Goal: Task Accomplishment & Management: Use online tool/utility

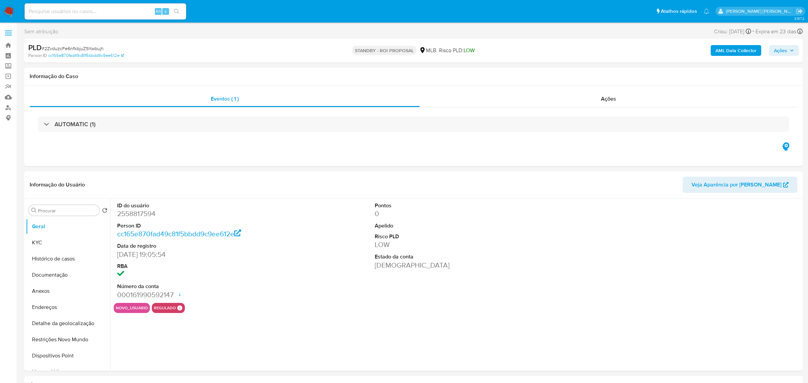
select select "10"
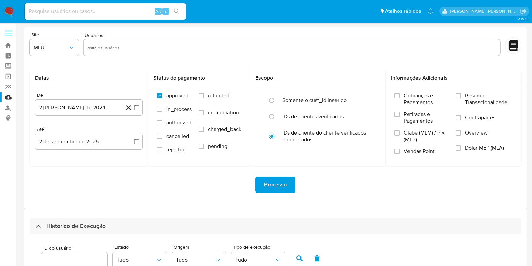
select select "10"
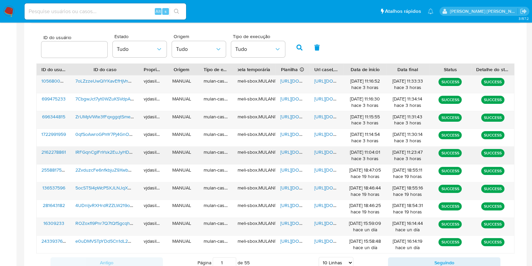
click at [314, 150] on span "https://docs.google.com/document/d/1PVD4LngiIPSp0oR403lxqArTeRYkJTSD1bSFeFIWvwY…" at bounding box center [337, 151] width 46 height 7
click at [279, 153] on div "https://docs.google.com/spreadsheets/d/1Uqp08w20iZ_uBUR-_BAdUDLcQ1_okCKzf9-GzsZ…" at bounding box center [293, 155] width 34 height 18
click at [283, 151] on span "https://docs.google.com/spreadsheets/d/1Uqp08w20iZ_uBUR-_BAdUDLcQ1_okCKzf9-GzsZ…" at bounding box center [303, 151] width 46 height 7
click at [103, 150] on span "lRFGqnCgIFnYsk2EuJyHDvNI" at bounding box center [105, 151] width 61 height 7
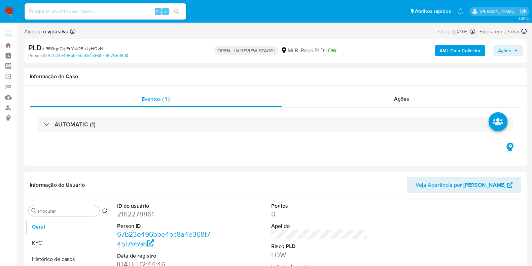
select select "10"
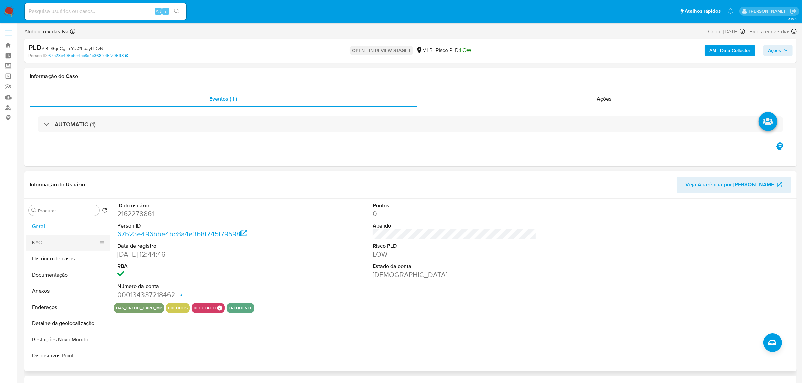
click at [55, 237] on button "KYC" at bounding box center [65, 243] width 79 height 16
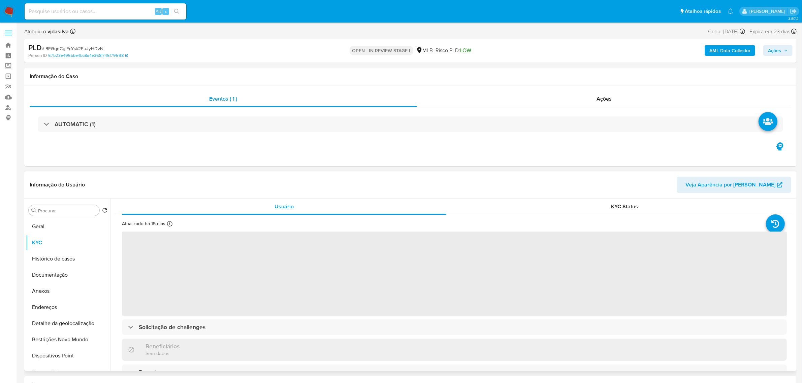
scroll to position [42, 0]
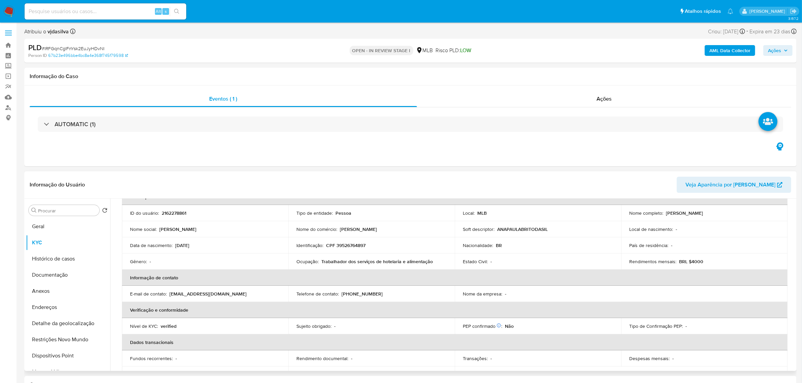
click at [332, 263] on p "Trabalhador dos serviços de hotelaria e alimentação" at bounding box center [376, 262] width 111 height 6
copy div "Ocupação : Trabalhador dos serviços de hotelaria e alimentação"
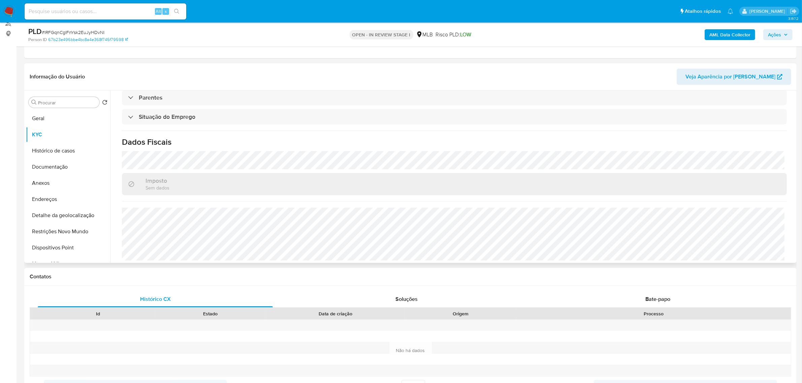
scroll to position [280, 0]
click at [65, 175] on button "Anexos" at bounding box center [65, 183] width 79 height 16
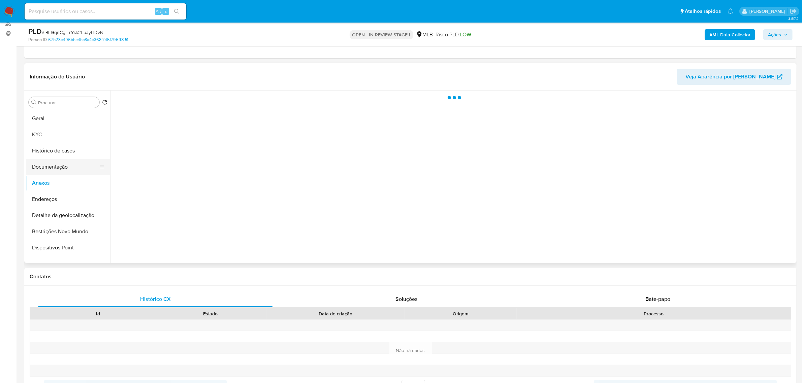
click at [70, 163] on button "Documentação" at bounding box center [65, 167] width 79 height 16
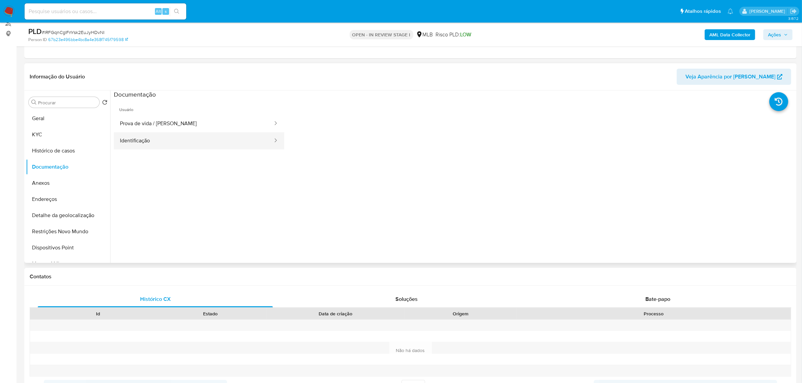
click at [209, 133] on button "Identificação" at bounding box center [194, 140] width 160 height 17
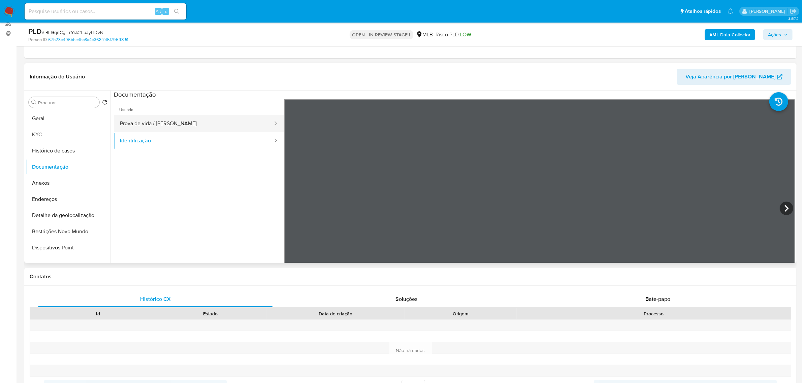
click at [147, 117] on button "Prova de vida / Selfie" at bounding box center [194, 123] width 160 height 17
click at [134, 141] on button "Identificação" at bounding box center [194, 140] width 160 height 17
click at [50, 116] on button "Geral" at bounding box center [65, 118] width 79 height 16
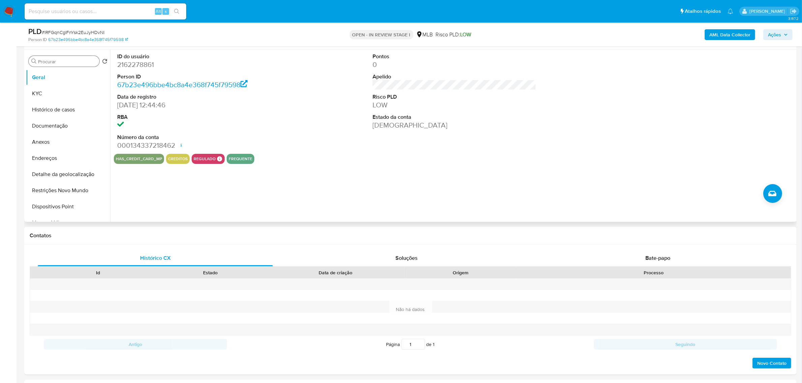
scroll to position [84, 0]
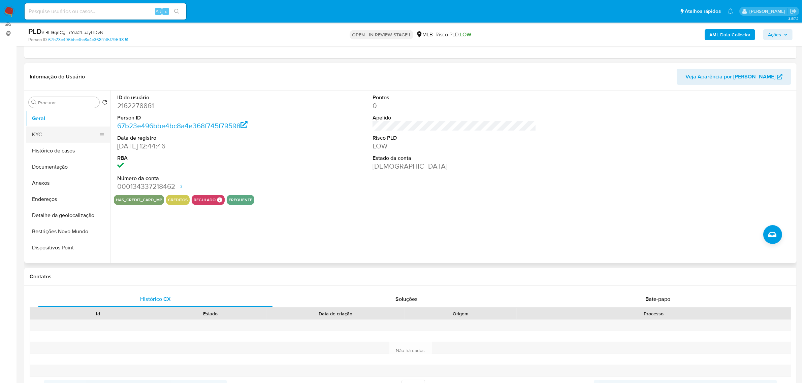
click at [47, 129] on button "KYC" at bounding box center [65, 135] width 79 height 16
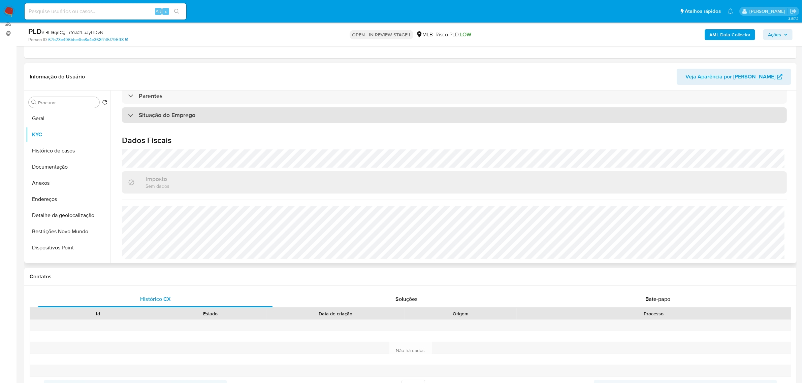
scroll to position [280, 0]
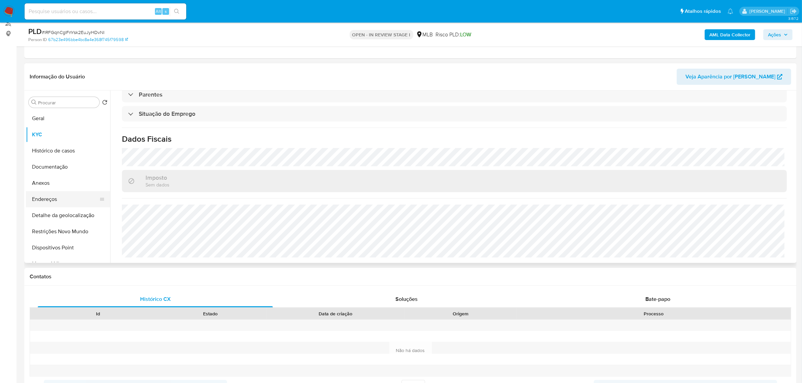
click at [46, 200] on button "Endereços" at bounding box center [65, 199] width 79 height 16
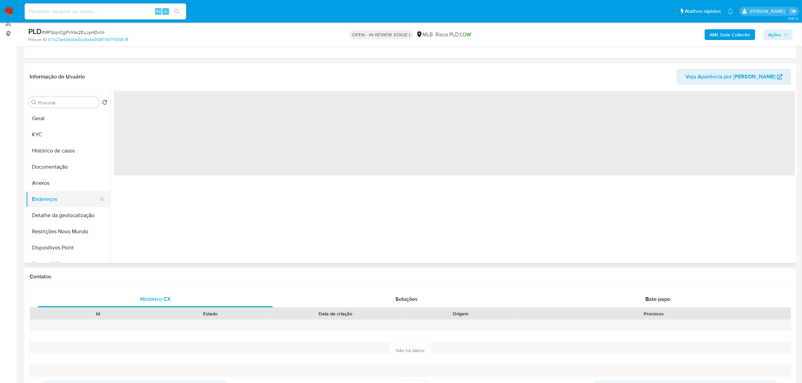
scroll to position [0, 0]
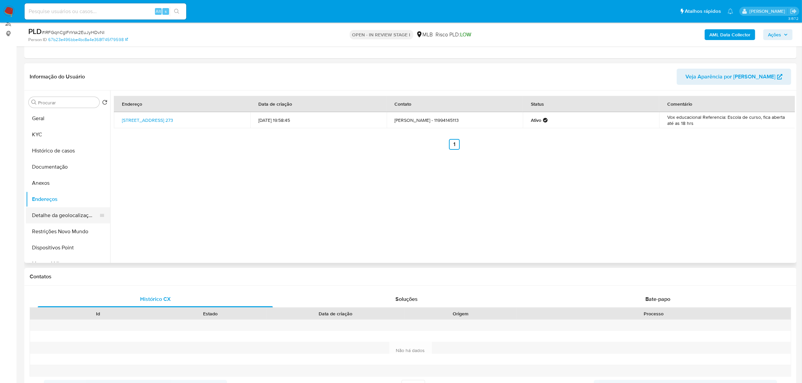
click at [49, 216] on button "Detalhe da geolocalização" at bounding box center [65, 215] width 79 height 16
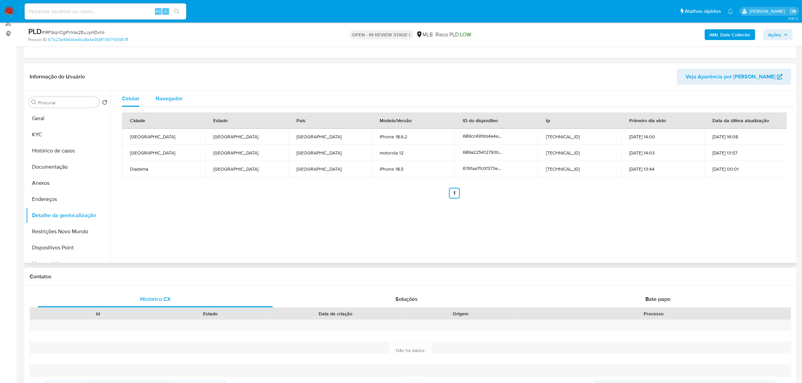
click at [156, 95] on span "Navegador" at bounding box center [169, 99] width 27 height 8
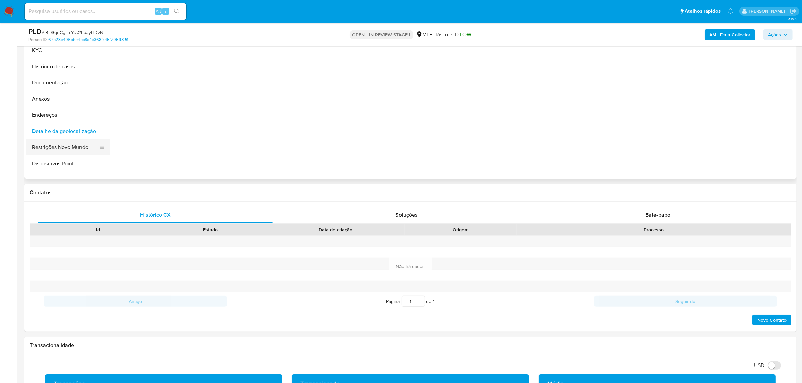
click at [70, 145] on button "Restrições Novo Mundo" at bounding box center [65, 147] width 79 height 16
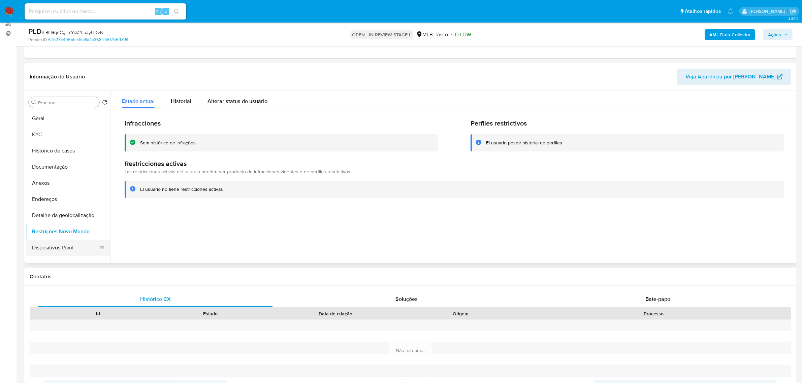
click at [58, 250] on button "Dispositivos Point" at bounding box center [65, 248] width 79 height 16
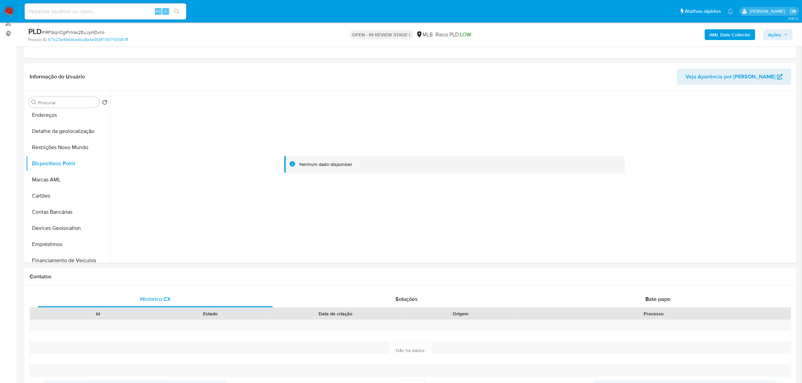
click at [538, 34] on b "AML Data Collector" at bounding box center [729, 34] width 41 height 11
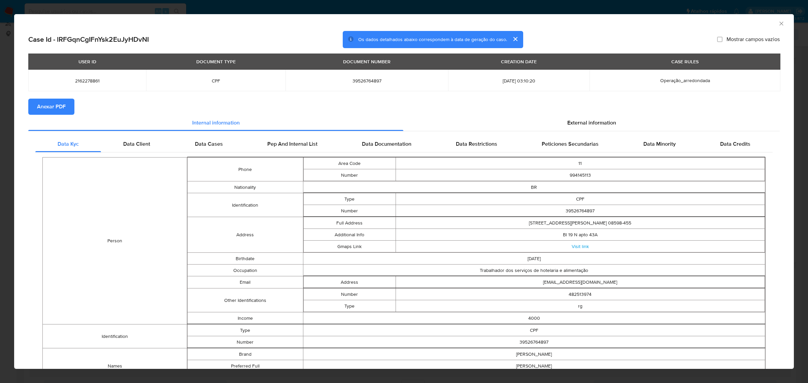
click at [60, 108] on span "Anexar PDF" at bounding box center [51, 106] width 29 height 15
click at [538, 128] on div "External information" at bounding box center [591, 124] width 376 height 16
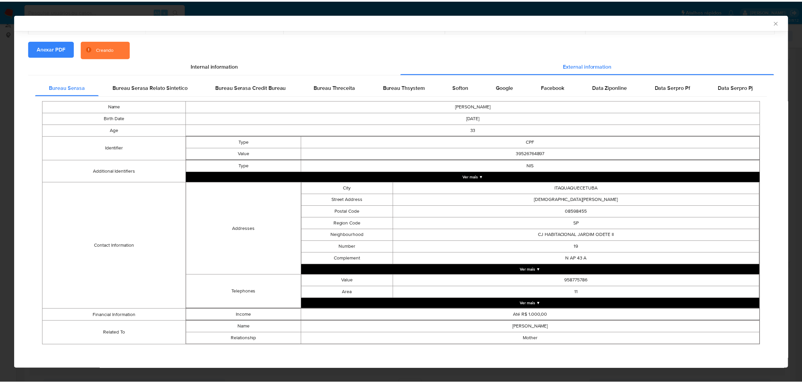
scroll to position [57, 0]
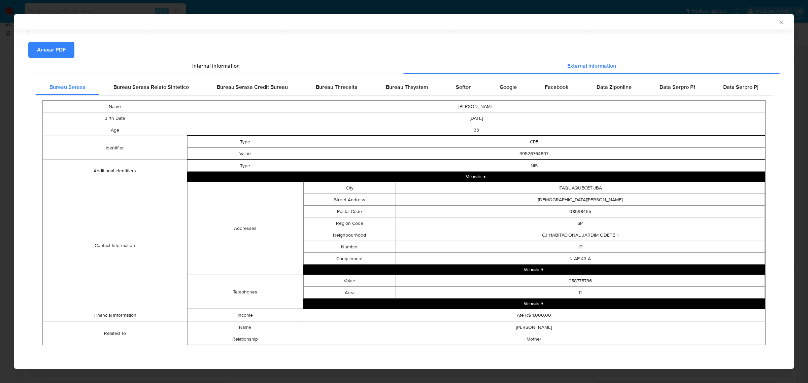
click at [538, 21] on div "AML Data Collector" at bounding box center [404, 21] width 780 height 15
click at [538, 23] on icon "Fechar a janela" at bounding box center [781, 22] width 7 height 7
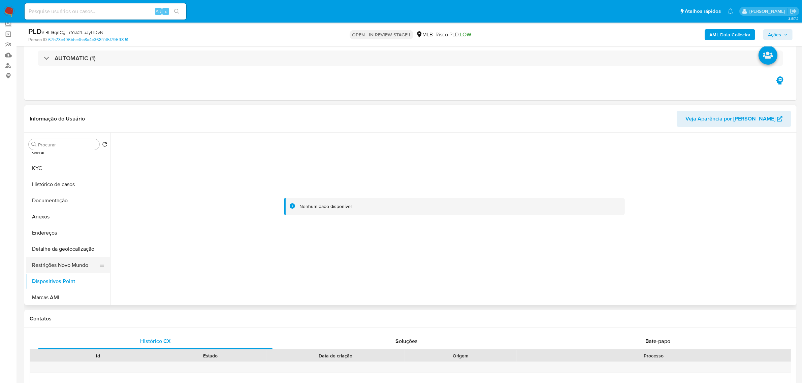
scroll to position [0, 0]
click at [69, 181] on button "KYC" at bounding box center [65, 177] width 79 height 16
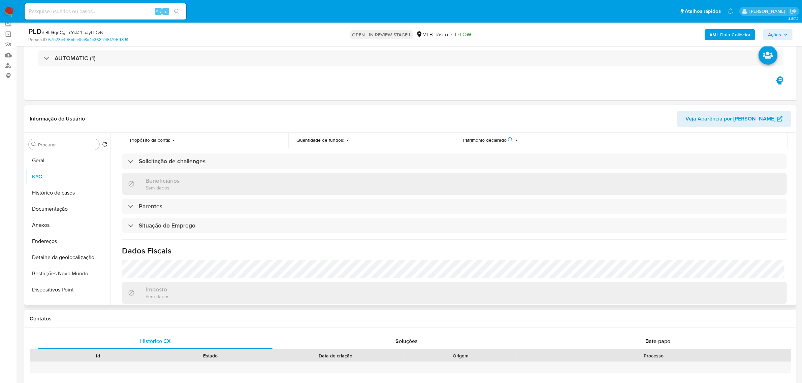
scroll to position [280, 0]
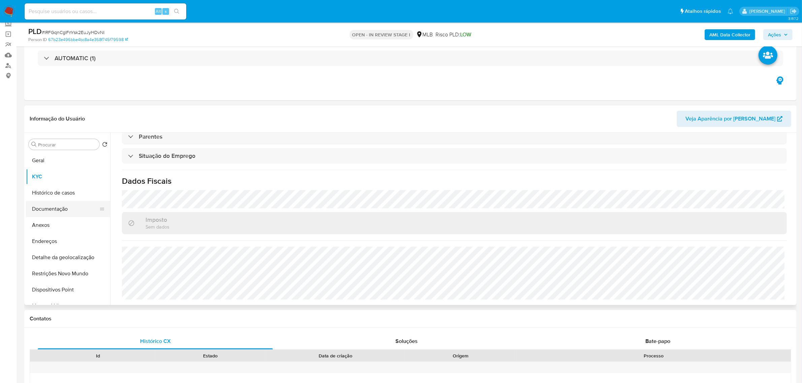
click at [59, 216] on button "Documentação" at bounding box center [65, 209] width 79 height 16
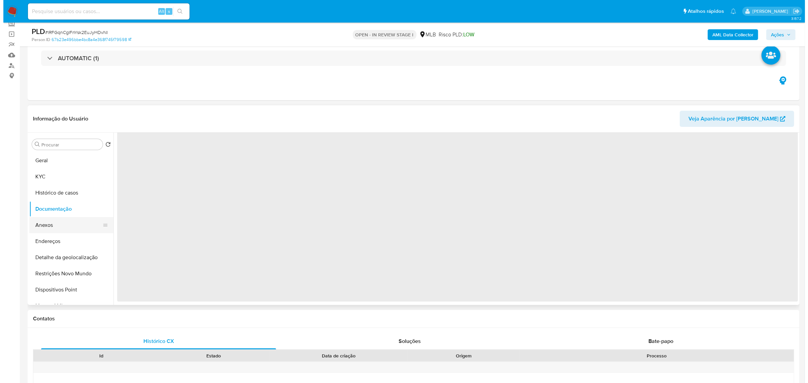
scroll to position [0, 0]
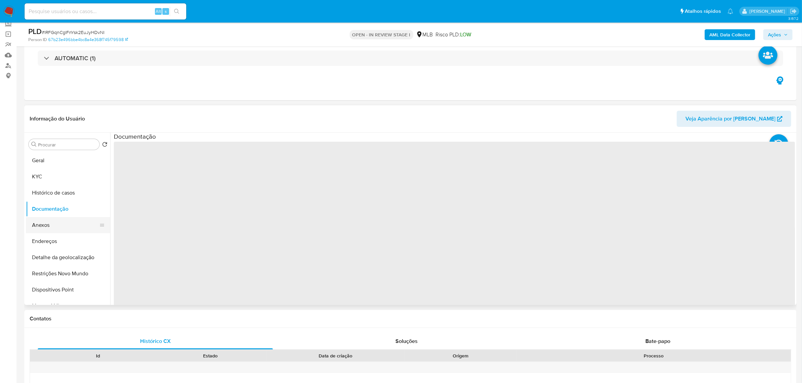
click at [58, 223] on button "Anexos" at bounding box center [65, 225] width 79 height 16
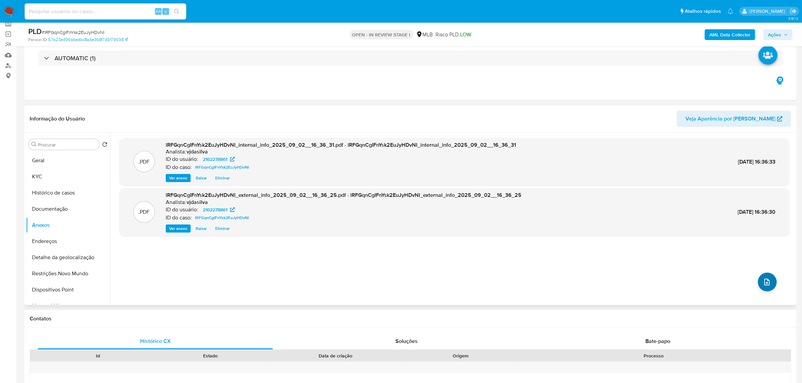
drag, startPoint x: 751, startPoint y: 276, endPoint x: 756, endPoint y: 279, distance: 5.6
click at [538, 265] on div ".PDF lRFGqnCgIFnYsk2EuJyHDvNI_internal_info_2025_09_02__16_36_31.pdf - lRFGqnCg…" at bounding box center [454, 219] width 670 height 162
click at [538, 265] on icon "upload-file" at bounding box center [767, 282] width 8 height 8
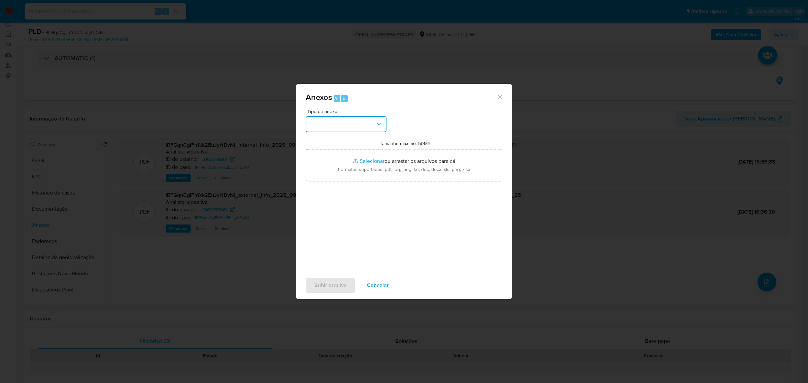
click at [370, 130] on button "button" at bounding box center [346, 124] width 81 height 16
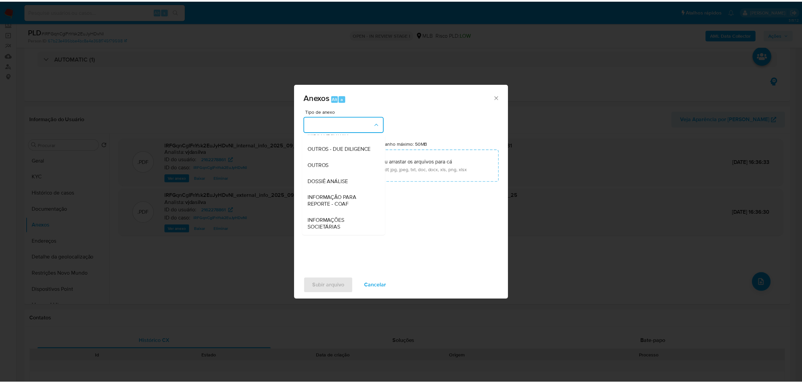
scroll to position [103, 0]
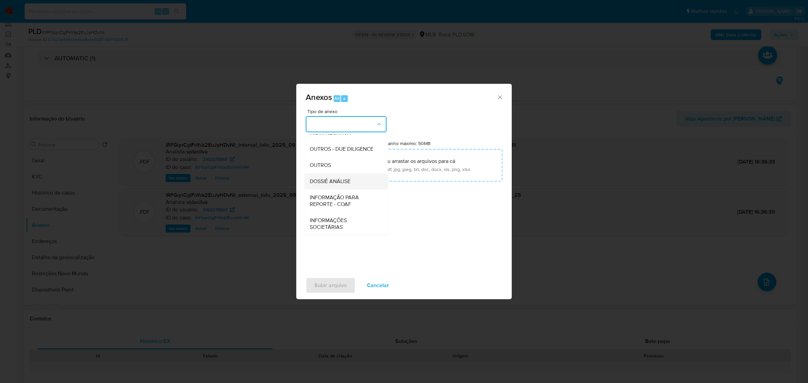
click at [356, 180] on div "DOSSIÊ ANÁLISE" at bounding box center [344, 181] width 69 height 16
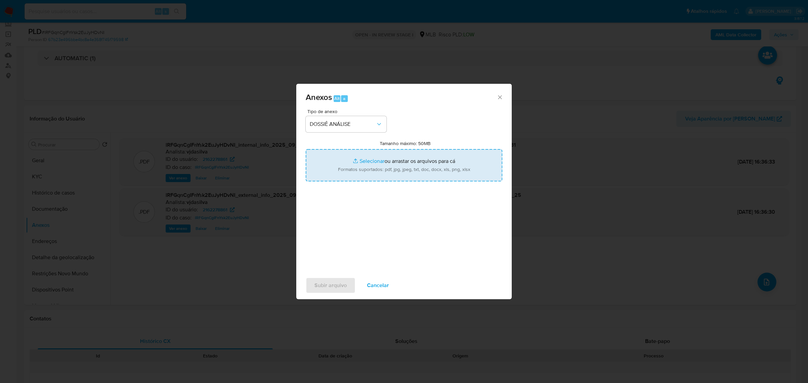
type input "C:\fakepath\SAR - XXXX - CPF 39526764897 - ANA PAULA BRITO DA SILVA.pdf"
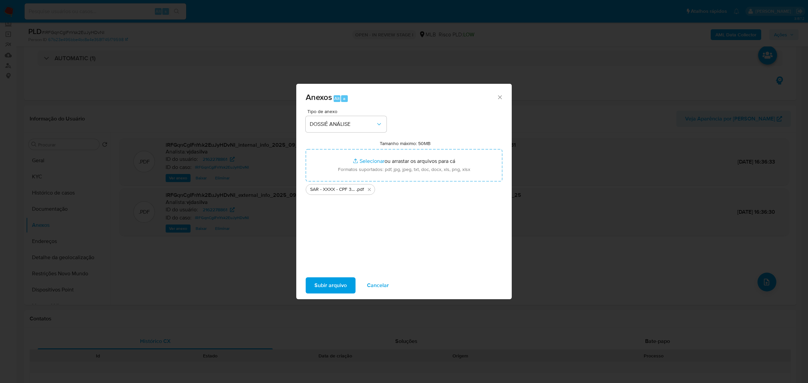
click at [334, 265] on span "Subir arquivo" at bounding box center [330, 285] width 32 height 15
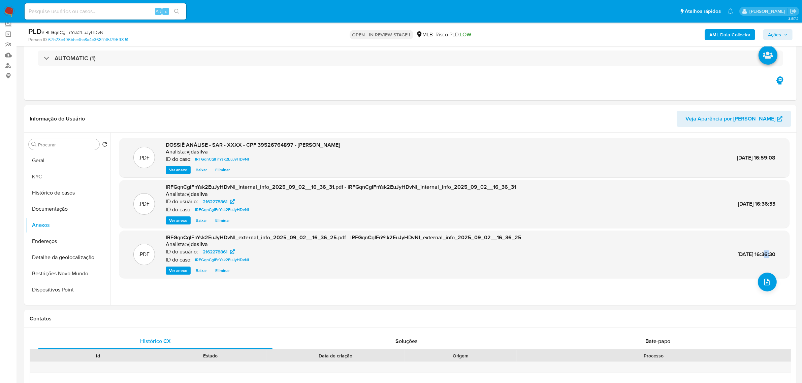
click at [538, 29] on span "Ações" at bounding box center [774, 34] width 13 height 11
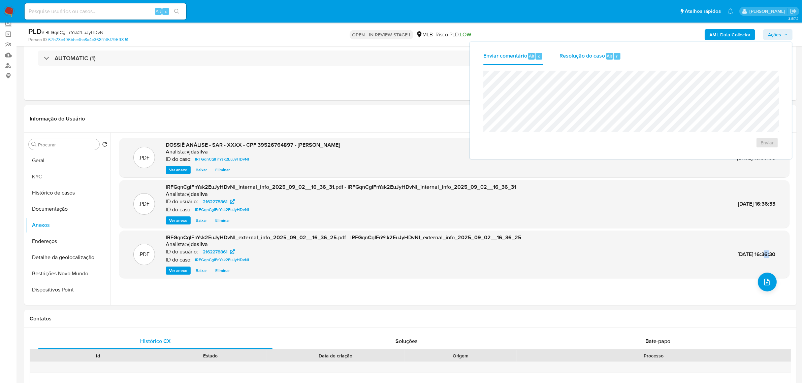
click at [538, 61] on div "Resolução do caso Alt r" at bounding box center [590, 56] width 62 height 18
click at [538, 155] on span "ROI Proposal" at bounding box center [750, 153] width 35 height 9
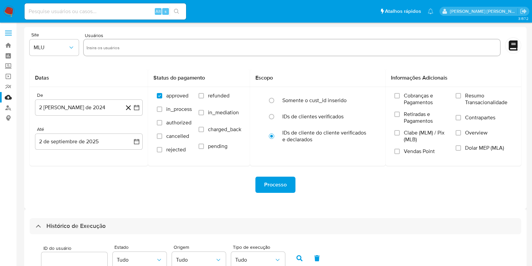
select select "10"
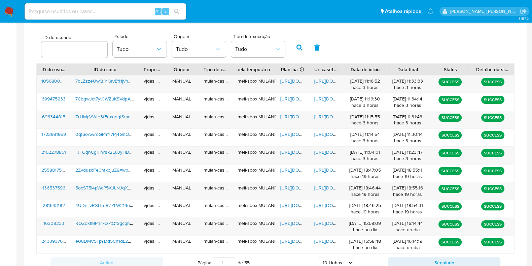
click at [364, 40] on div "ID do usuário Estado Tudo Origem Tudo Tipo de execução Tudo" at bounding box center [275, 46] width 478 height 33
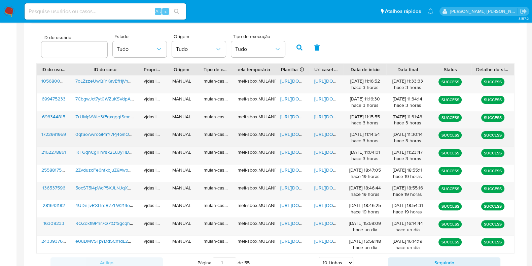
click at [324, 132] on span "https://docs.google.com/document/d/19lOZSNAUrsutAZpVMyXqQZFCFcCo-_QFdt2kEsPBIAQ…" at bounding box center [337, 134] width 46 height 7
click at [288, 134] on span "https://docs.google.com/spreadsheets/d/1MSvKf52In0E-u5JtkZvbPNEjRO1mUjTFmmtPx_t…" at bounding box center [303, 134] width 46 height 7
click at [101, 132] on span "0qfSoAwroGPmY7Pj4GnOdQ5l" at bounding box center [107, 134] width 64 height 7
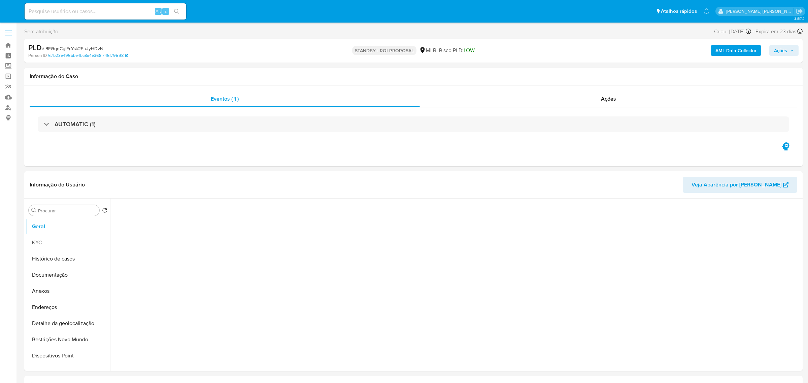
select select "10"
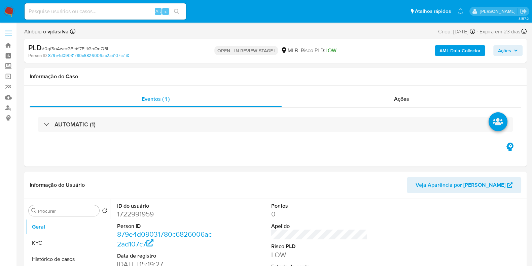
select select "10"
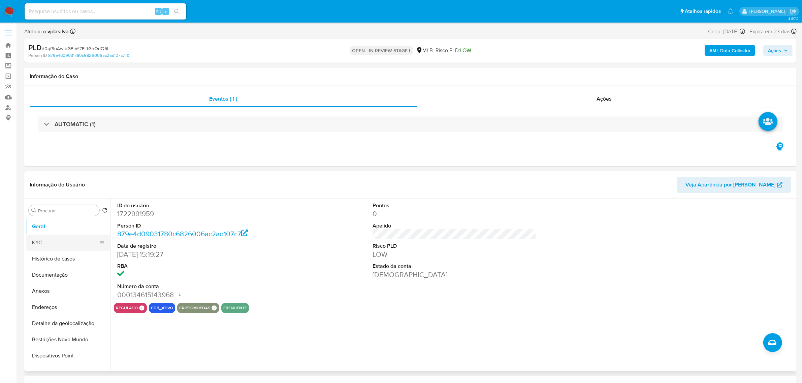
click at [65, 238] on button "KYC" at bounding box center [65, 243] width 79 height 16
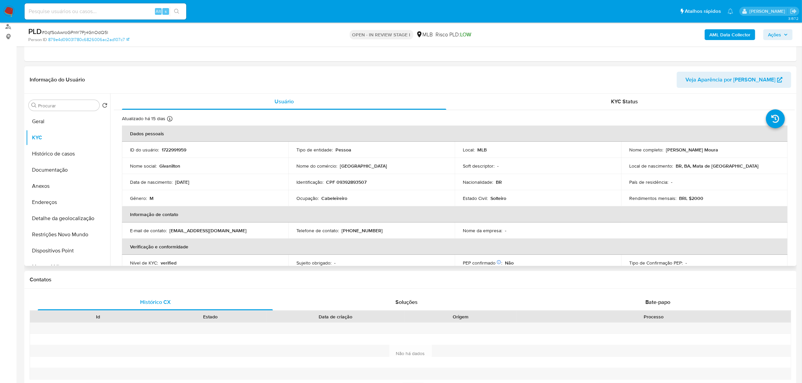
scroll to position [84, 0]
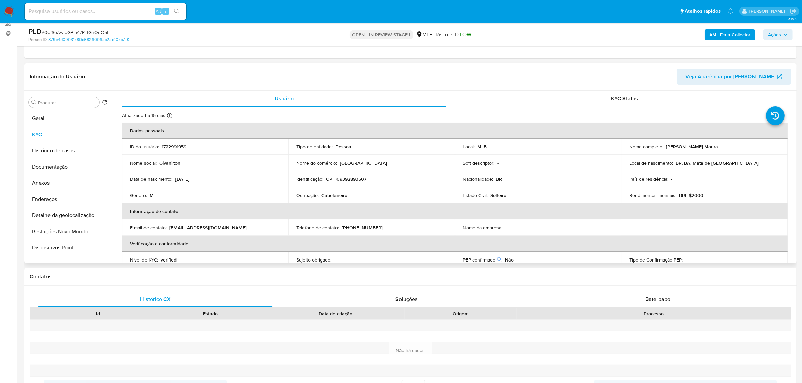
click at [329, 194] on p "Cabeleireiro" at bounding box center [334, 195] width 26 height 6
copy div "Ocupação : Cabeleireiro"
click at [57, 115] on button "Geral" at bounding box center [65, 118] width 79 height 16
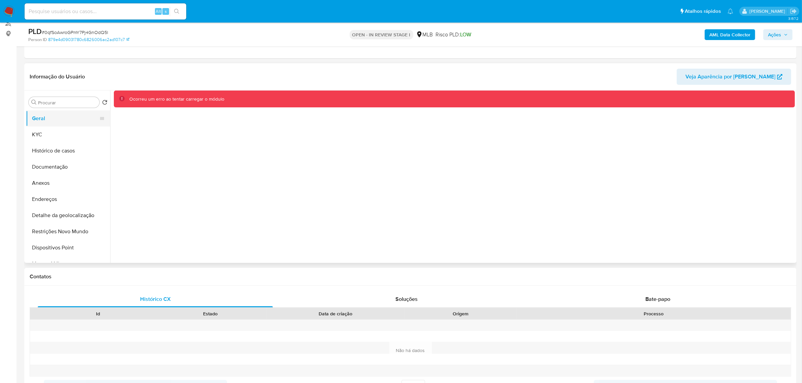
click at [62, 120] on button "Geral" at bounding box center [65, 118] width 79 height 16
click at [45, 137] on button "KYC" at bounding box center [65, 135] width 79 height 16
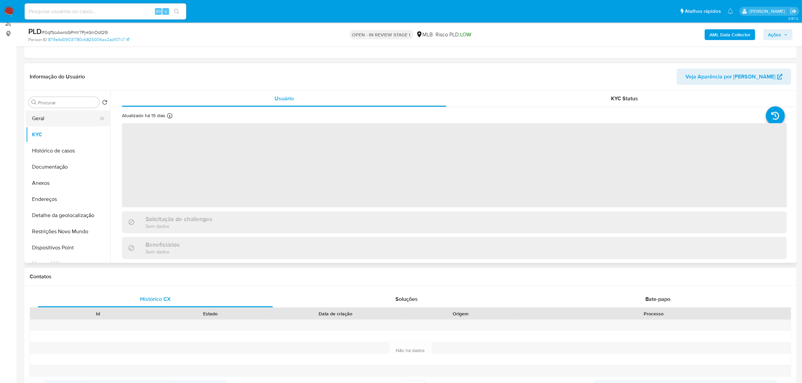
click at [52, 120] on button "Geral" at bounding box center [65, 118] width 79 height 16
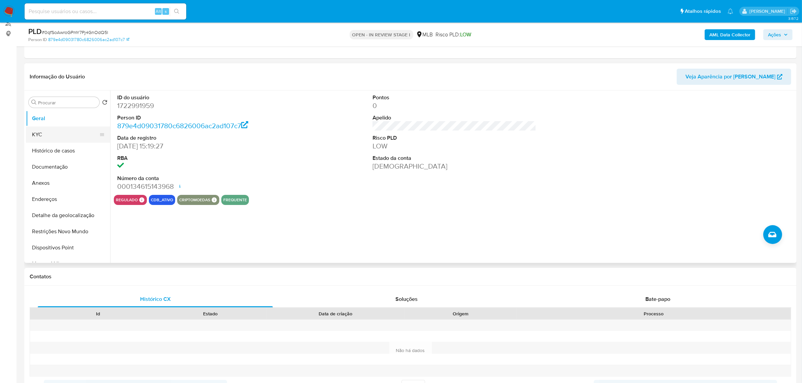
click at [51, 130] on button "KYC" at bounding box center [65, 135] width 79 height 16
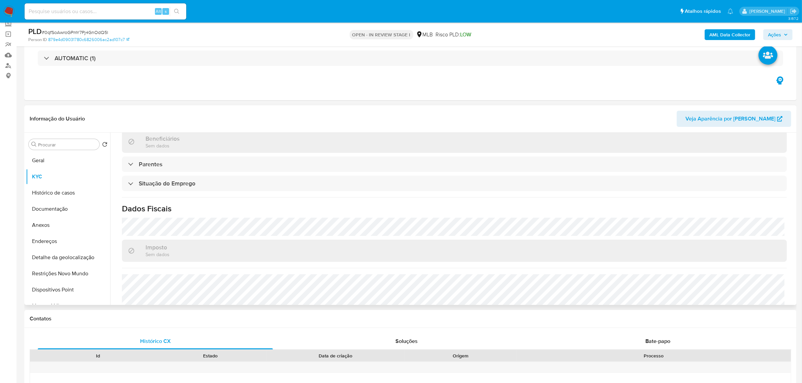
scroll to position [280, 0]
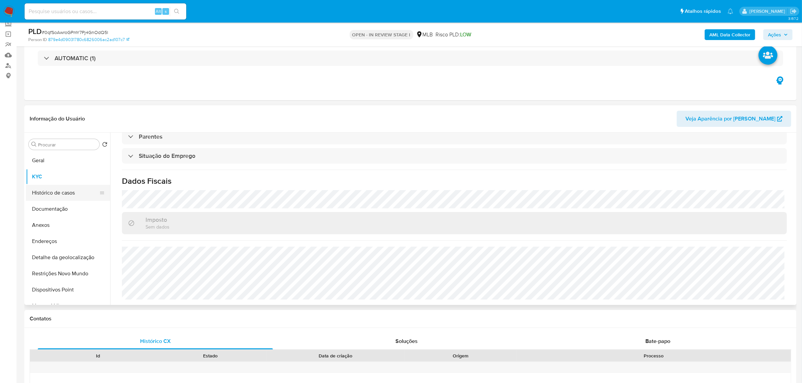
click at [71, 189] on button "Histórico de casos" at bounding box center [65, 193] width 79 height 16
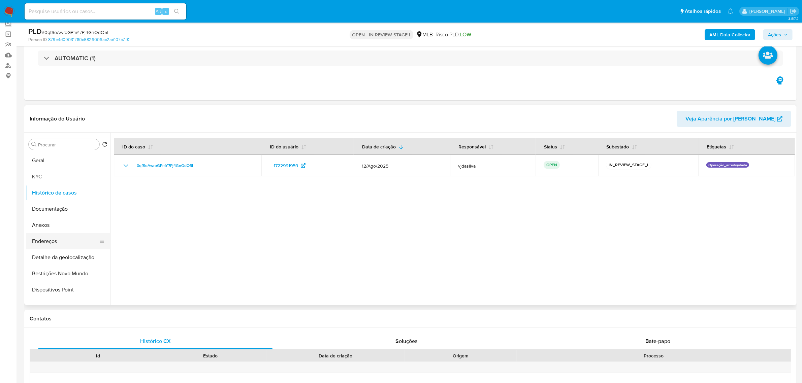
click at [63, 241] on button "Endereços" at bounding box center [65, 241] width 79 height 16
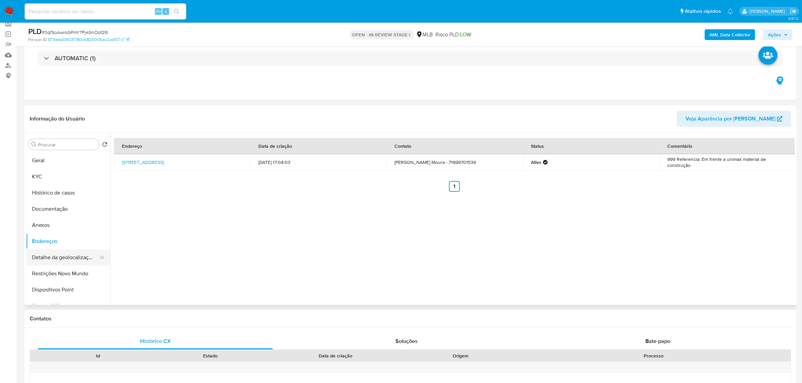
click at [59, 253] on button "Detalhe da geolocalização" at bounding box center [65, 257] width 79 height 16
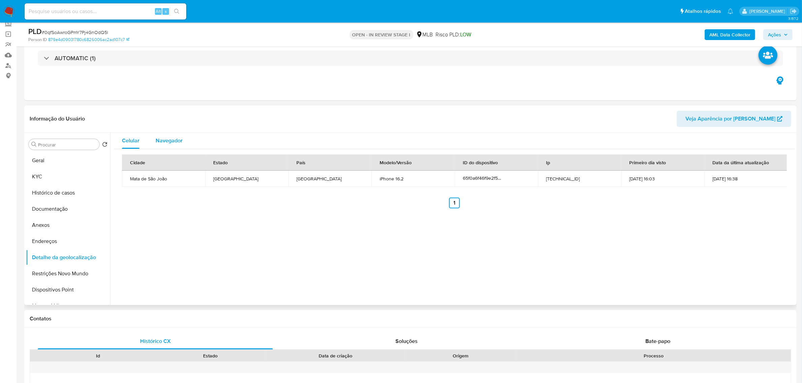
drag, startPoint x: 162, startPoint y: 137, endPoint x: 169, endPoint y: 138, distance: 7.8
click at [163, 137] on span "Navegador" at bounding box center [169, 141] width 27 height 8
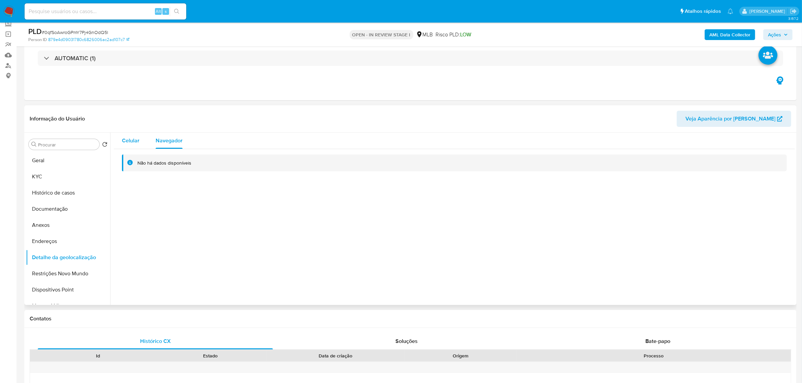
click at [145, 146] on button "Celular" at bounding box center [131, 141] width 34 height 16
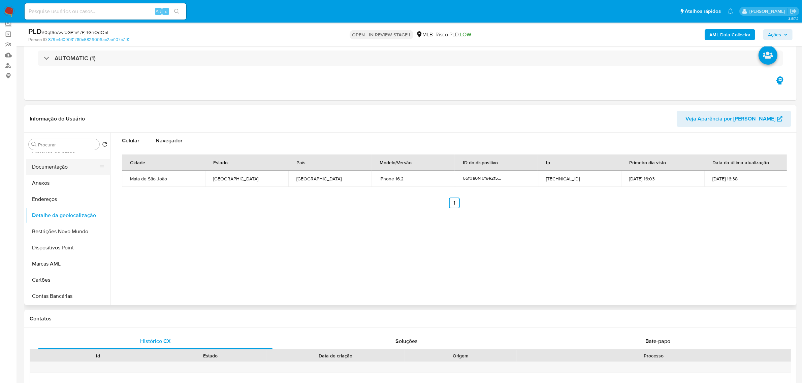
scroll to position [84, 0]
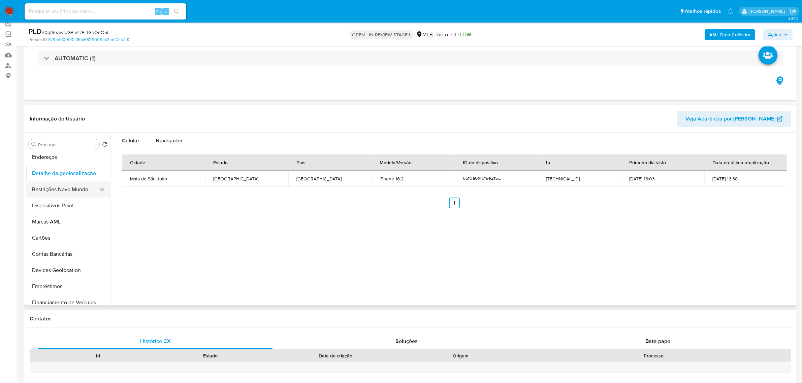
click at [65, 186] on button "Restrições Novo Mundo" at bounding box center [65, 189] width 79 height 16
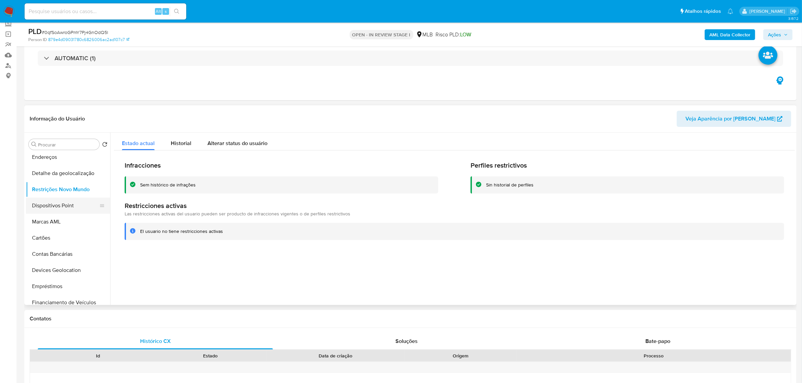
click at [63, 201] on button "Dispositivos Point" at bounding box center [65, 206] width 79 height 16
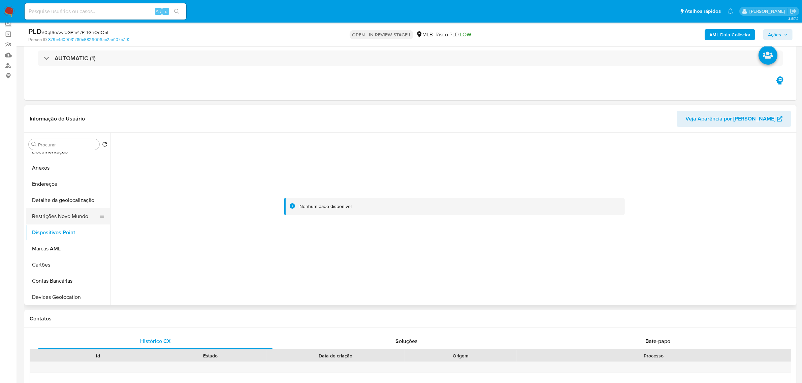
scroll to position [42, 0]
click at [64, 164] on button "Documentação" at bounding box center [65, 167] width 79 height 16
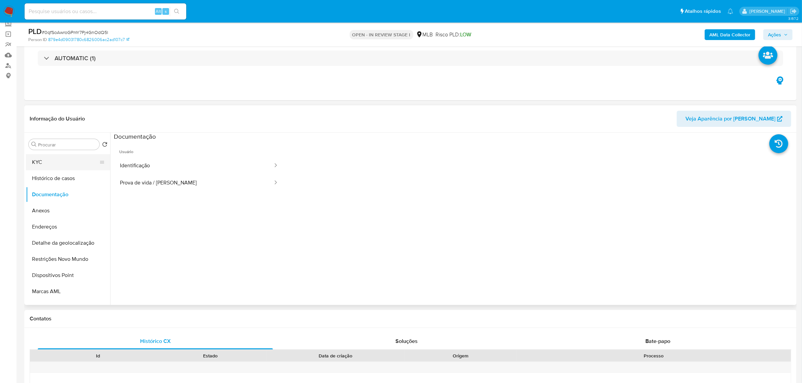
scroll to position [0, 0]
click at [181, 167] on button "Identificação" at bounding box center [194, 165] width 160 height 17
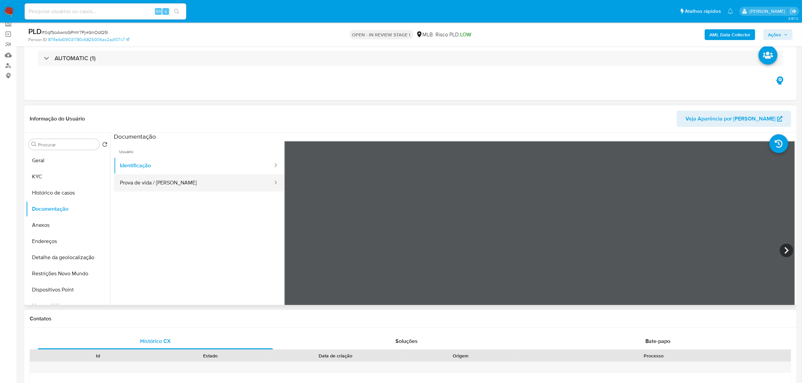
click at [182, 183] on button "Prova de vida / Selfie" at bounding box center [194, 182] width 160 height 17
click at [56, 239] on button "Endereços" at bounding box center [65, 241] width 79 height 16
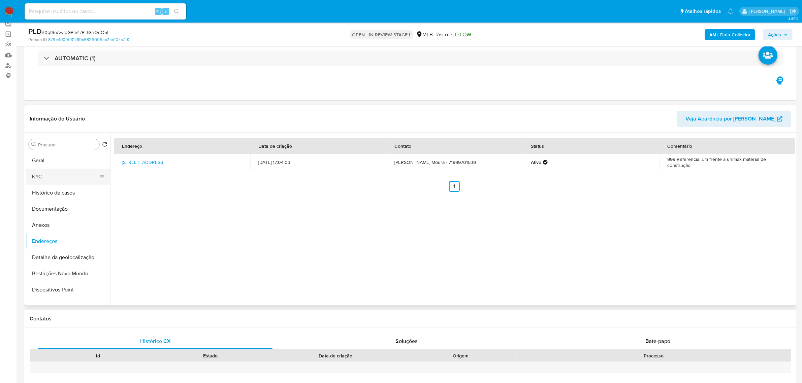
click at [64, 180] on button "KYC" at bounding box center [65, 177] width 79 height 16
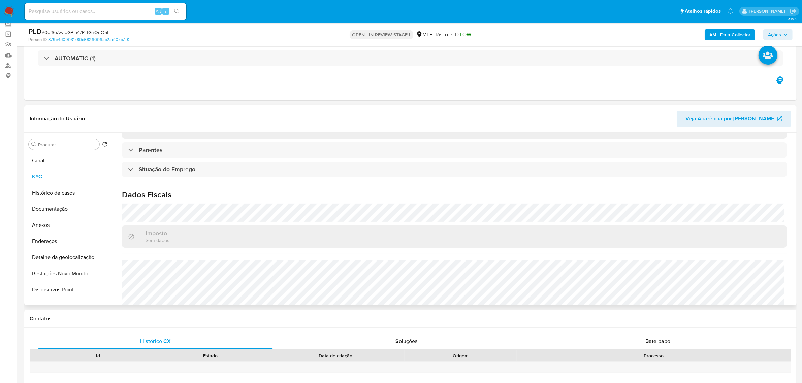
scroll to position [280, 0]
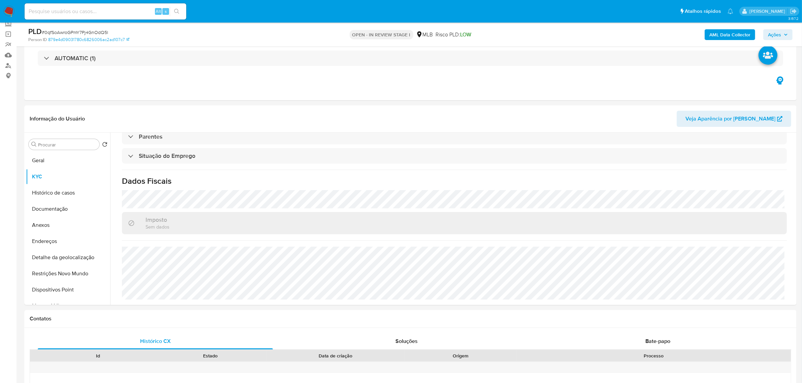
click at [538, 36] on b "AML Data Collector" at bounding box center [729, 34] width 41 height 11
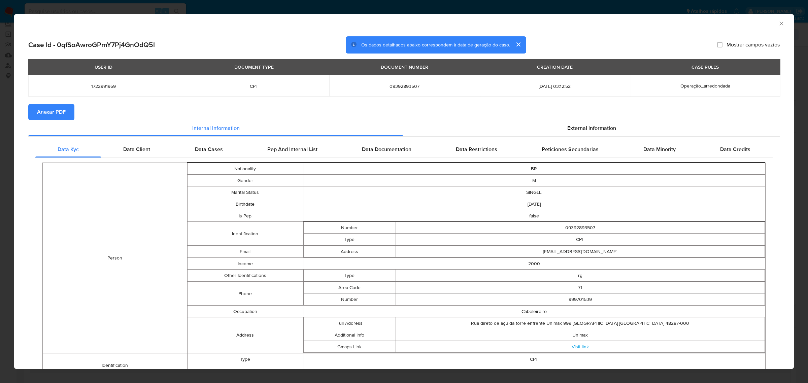
click at [47, 114] on span "Anexar PDF" at bounding box center [51, 112] width 29 height 15
click at [538, 131] on div "External information" at bounding box center [591, 130] width 376 height 16
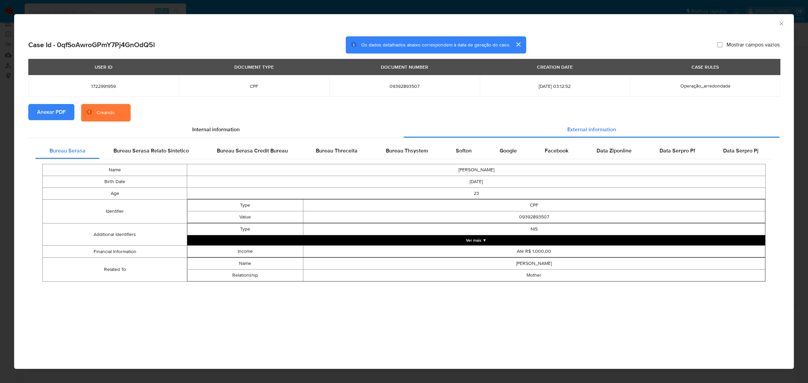
click at [476, 242] on button "Ver mais ▼" at bounding box center [476, 240] width 578 height 10
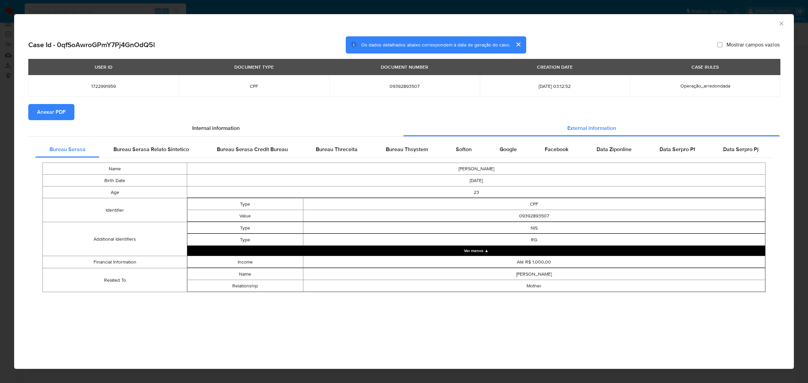
click at [538, 25] on icon "Fechar a janela" at bounding box center [781, 23] width 7 height 7
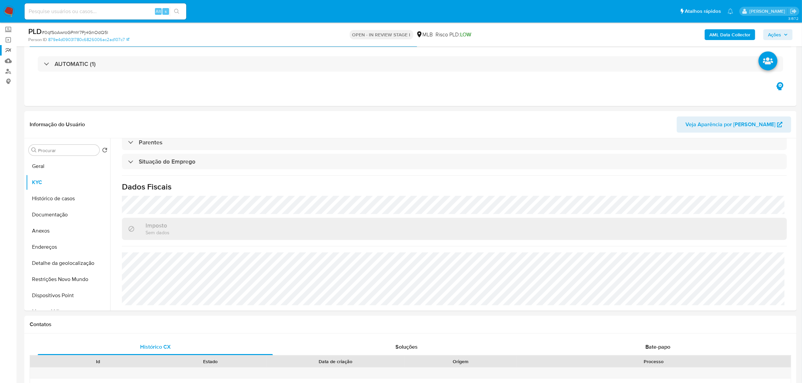
scroll to position [0, 0]
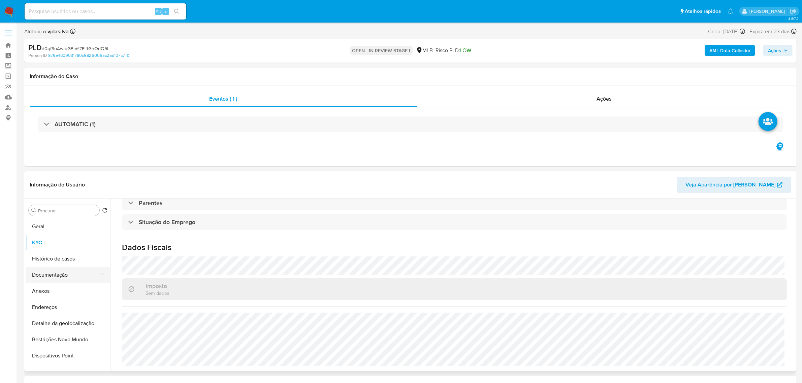
click at [60, 265] on button "Documentação" at bounding box center [65, 275] width 79 height 16
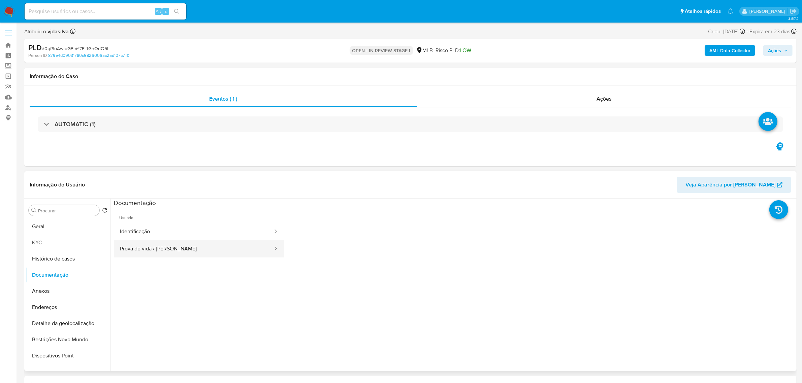
click at [157, 246] on button "Prova de vida / Selfie" at bounding box center [194, 248] width 160 height 17
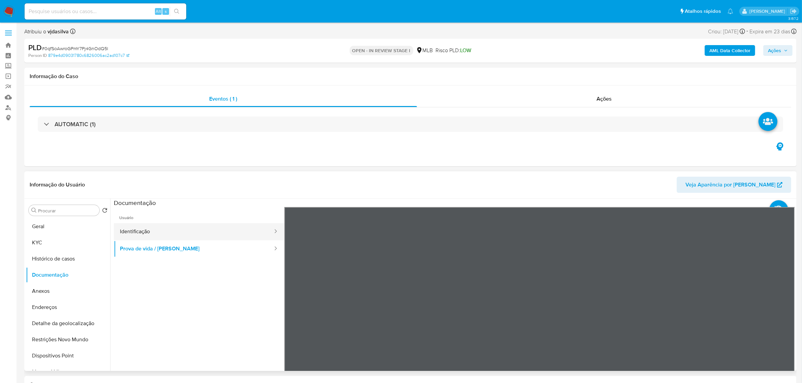
click at [174, 232] on button "Identificação" at bounding box center [194, 231] width 160 height 17
click at [538, 265] on icon at bounding box center [785, 316] width 13 height 13
click at [296, 265] on icon at bounding box center [292, 316] width 13 height 13
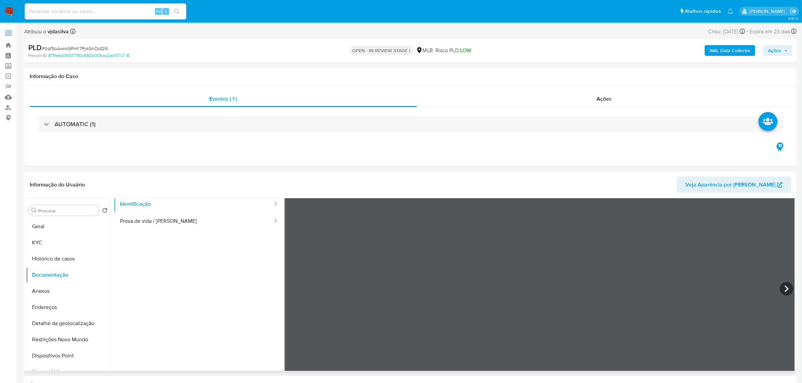
scroll to position [42, 0]
click at [29, 248] on button "KYC" at bounding box center [65, 243] width 79 height 16
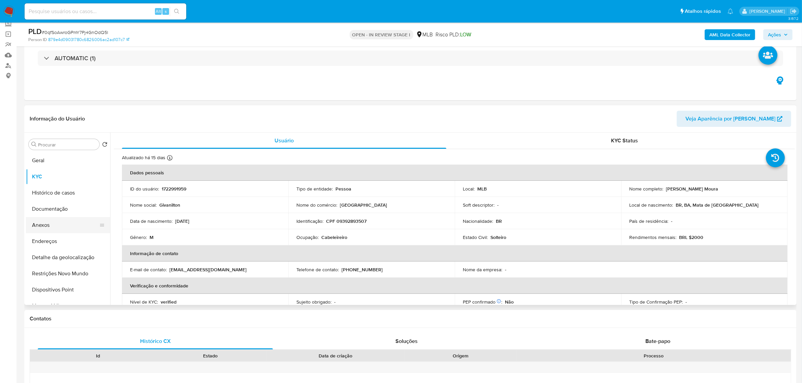
click at [78, 226] on button "Anexos" at bounding box center [65, 225] width 79 height 16
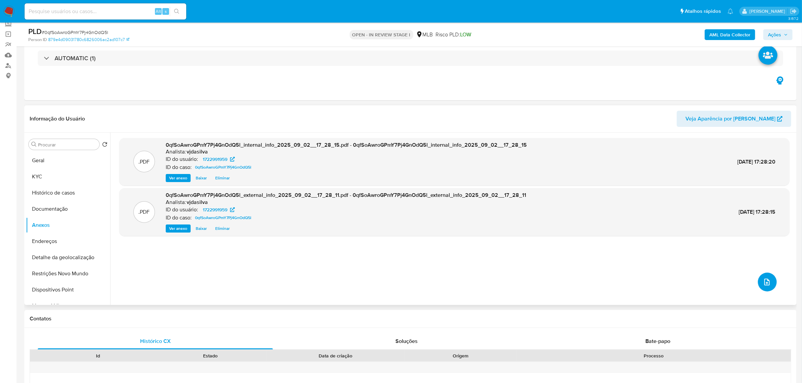
click at [538, 265] on icon "upload-file" at bounding box center [766, 282] width 5 height 7
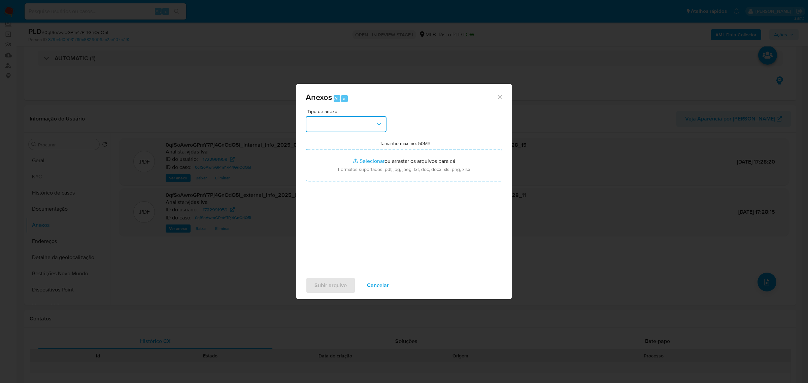
click at [381, 128] on button "button" at bounding box center [346, 124] width 81 height 16
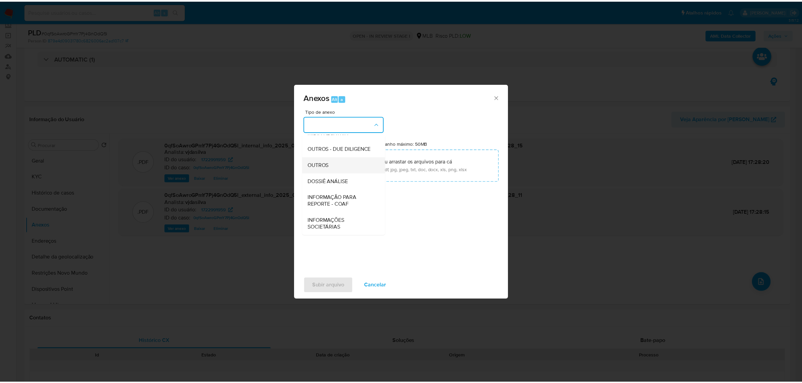
scroll to position [103, 0]
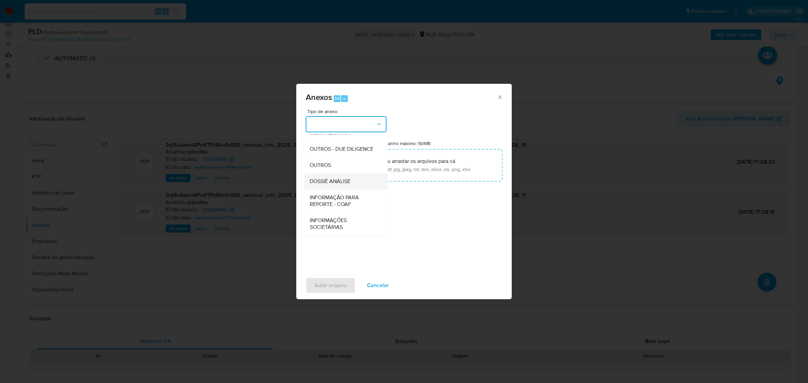
click at [355, 179] on div "DOSSIÊ ANÁLISE" at bounding box center [344, 181] width 69 height 16
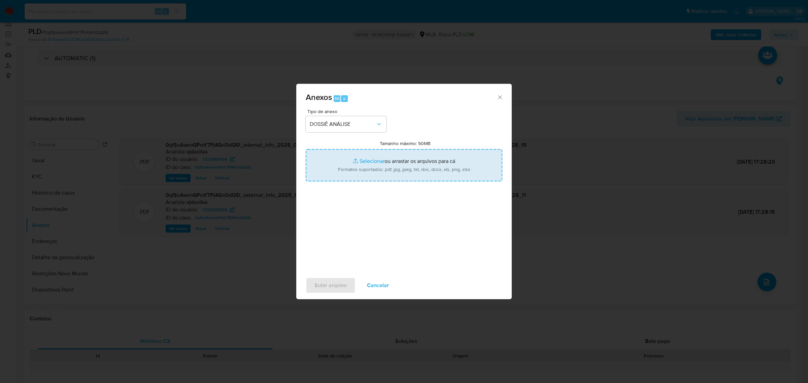
type input "C:\fakepath\SAR - XXXX - CPF 09392893507 - GIVANILTON NASCIMENTO MOURA.pdf"
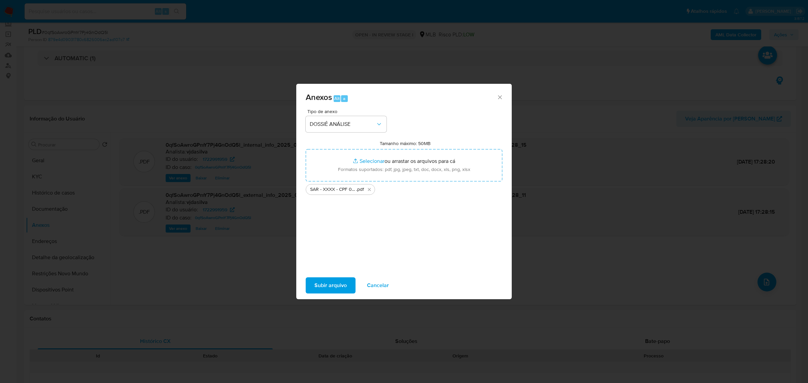
click at [324, 265] on span "Subir arquivo" at bounding box center [330, 285] width 32 height 15
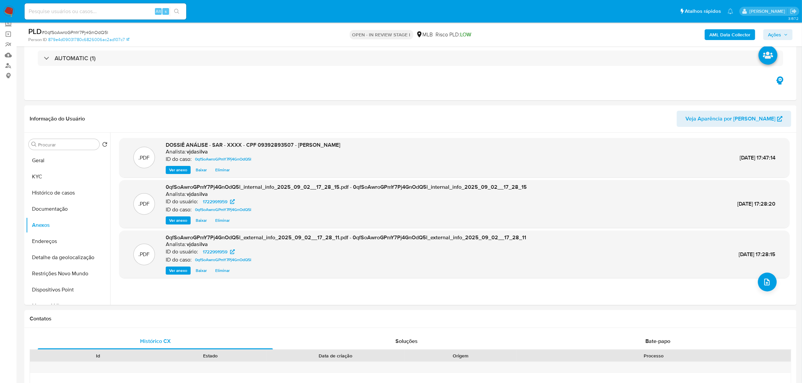
click at [538, 34] on span "Ações" at bounding box center [774, 34] width 13 height 11
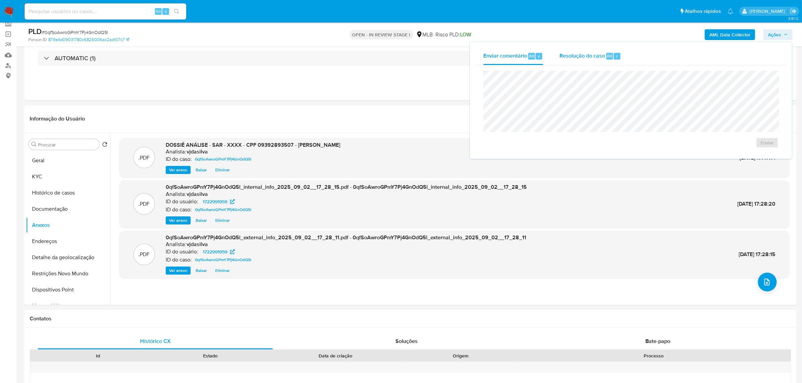
click at [538, 57] on span "Resolução do caso" at bounding box center [581, 56] width 45 height 8
click at [538, 152] on span "ROI Proposal" at bounding box center [750, 153] width 35 height 9
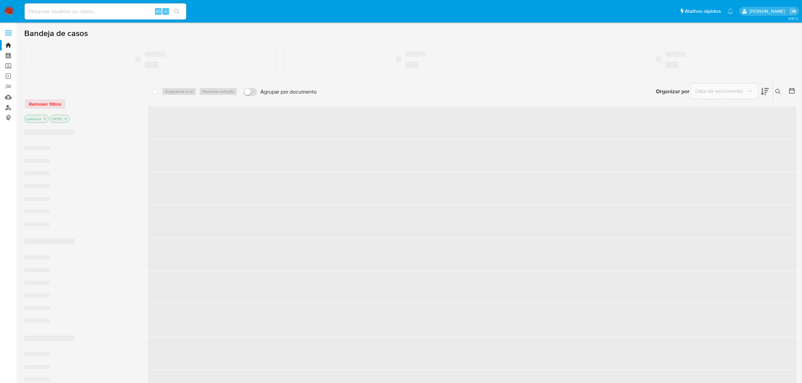
click at [8, 108] on link "Localizador de pessoas" at bounding box center [40, 107] width 80 height 10
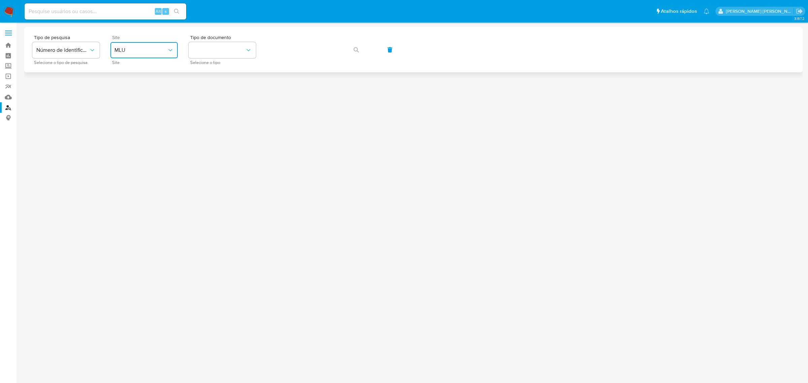
click at [140, 51] on span "MLU" at bounding box center [140, 50] width 53 height 7
click at [139, 95] on div "MLB" at bounding box center [141, 101] width 55 height 16
click at [216, 42] on button "identificationType" at bounding box center [222, 50] width 67 height 16
click at [208, 93] on div "CPF CPF" at bounding box center [220, 94] width 55 height 23
click at [356, 47] on icon "button" at bounding box center [356, 49] width 5 height 5
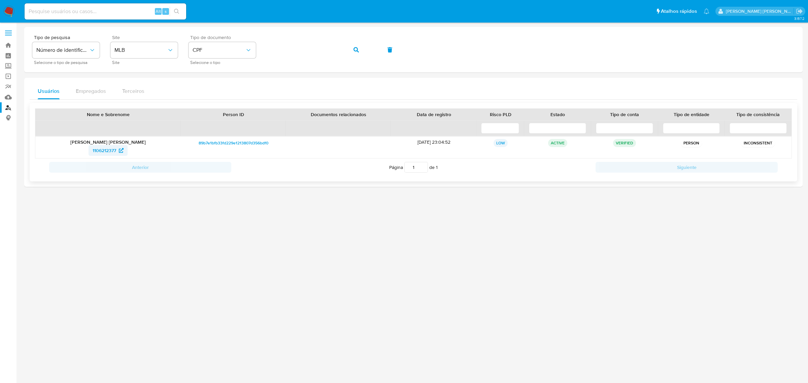
click at [102, 150] on span "1106212377" at bounding box center [105, 150] width 24 height 11
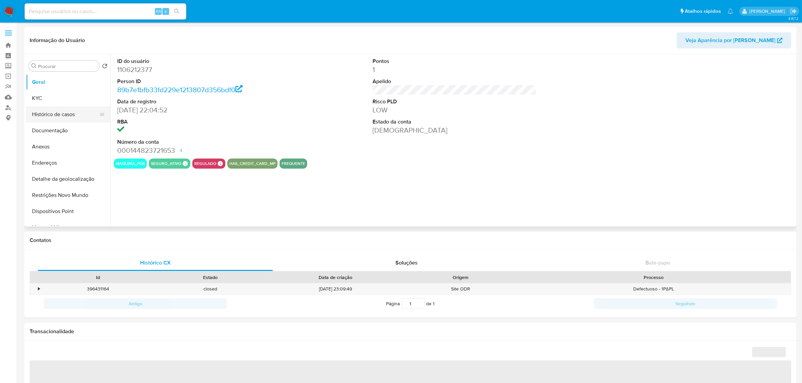
select select "10"
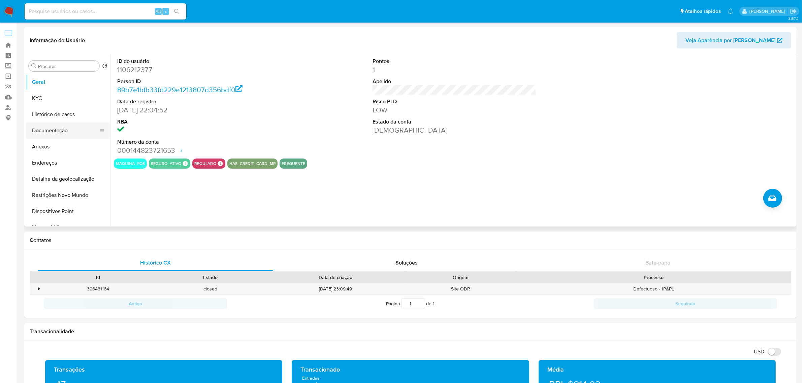
click at [64, 130] on button "Documentação" at bounding box center [65, 131] width 79 height 16
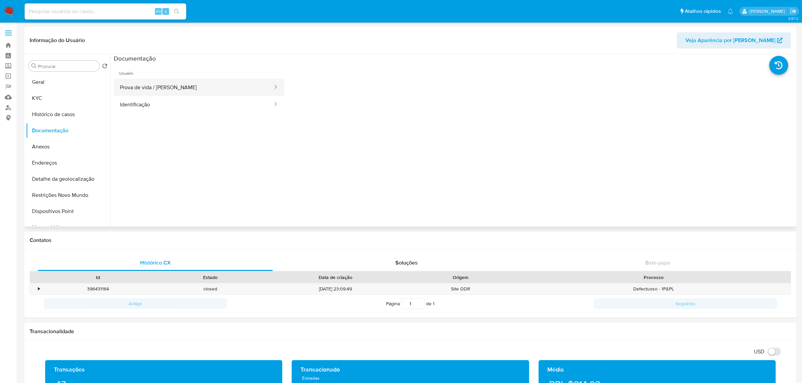
click at [200, 80] on button "Prova de vida / [PERSON_NAME]" at bounding box center [194, 87] width 160 height 17
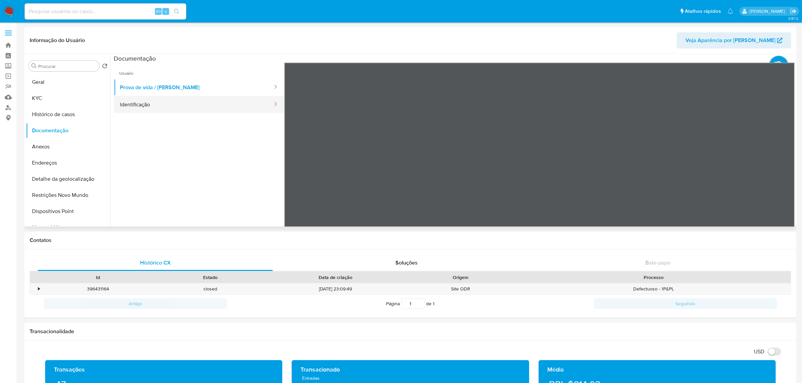
click at [149, 100] on button "Identificação" at bounding box center [194, 104] width 160 height 17
click at [780, 169] on icon at bounding box center [785, 171] width 13 height 13
click at [290, 174] on icon at bounding box center [292, 171] width 13 height 13
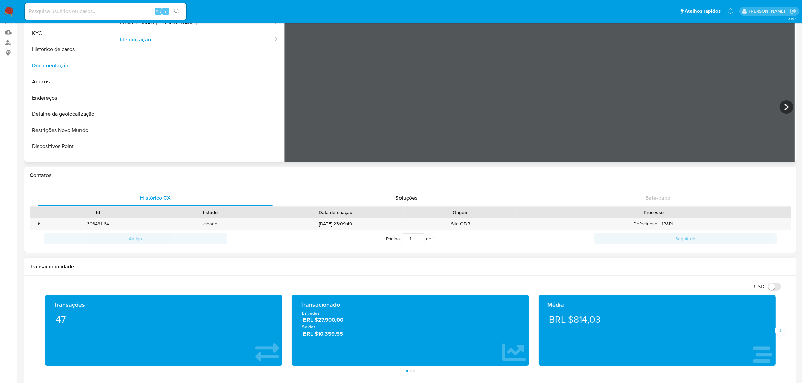
scroll to position [168, 0]
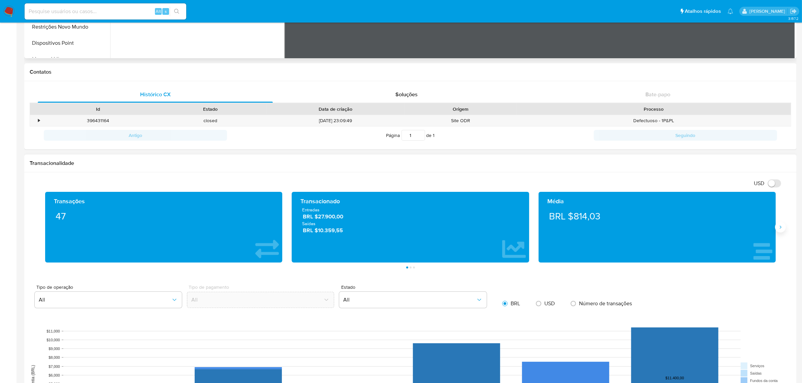
click at [784, 227] on button "Siguiente" at bounding box center [780, 227] width 11 height 11
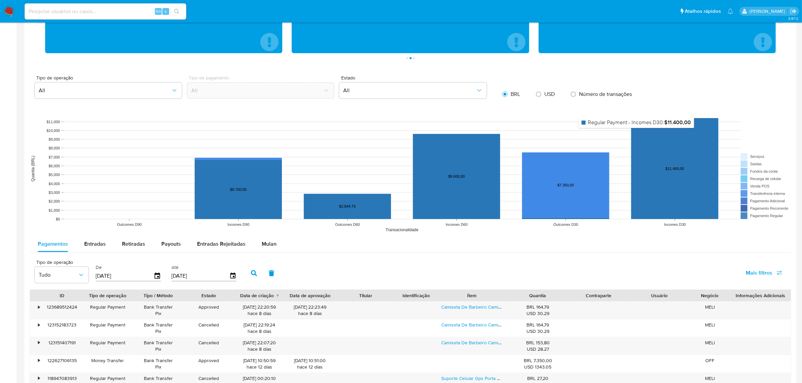
scroll to position [379, 0]
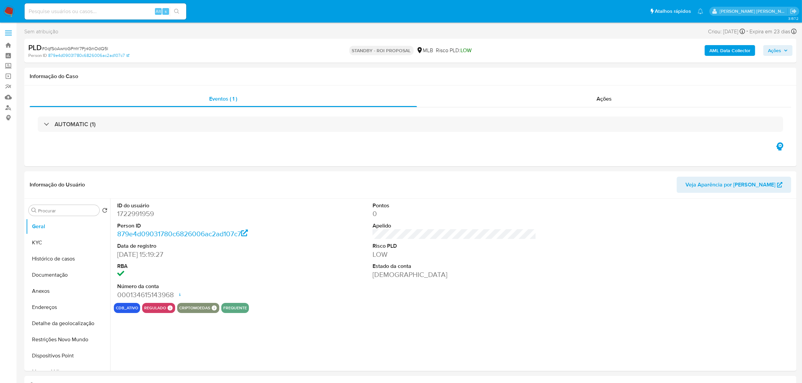
select select "10"
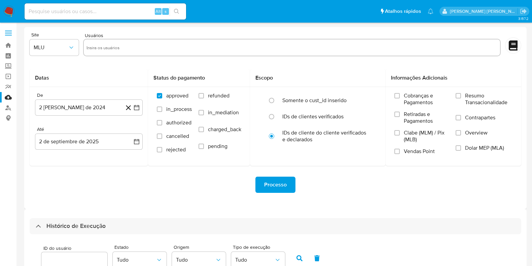
select select "10"
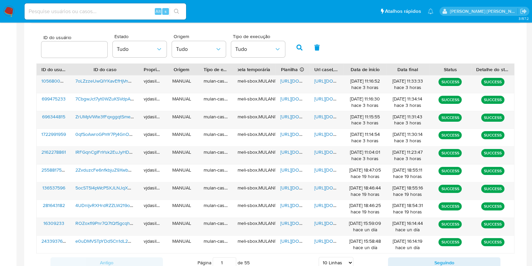
click at [66, 10] on input at bounding box center [106, 11] width 162 height 9
paste input "i9DNppemSJYrFyC7kJVYDigH"
type input "i9DNppemSJYrFyC7kJVYDigH"
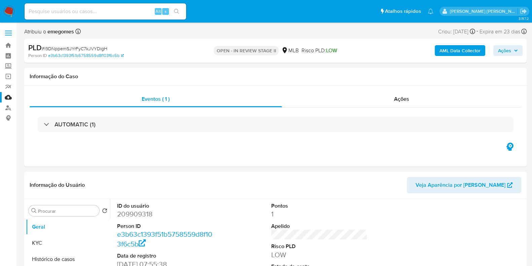
select select "10"
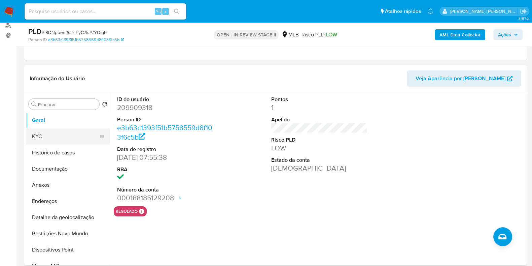
scroll to position [84, 0]
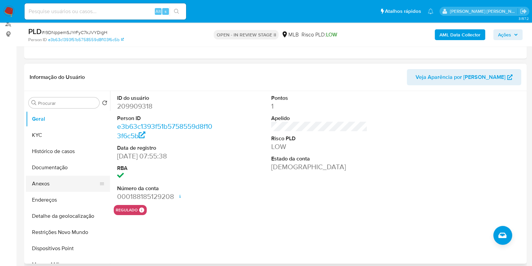
click at [62, 180] on button "Anexos" at bounding box center [65, 183] width 79 height 16
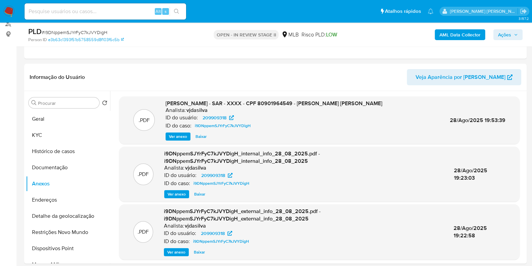
click at [508, 36] on span "Ações" at bounding box center [504, 34] width 13 height 11
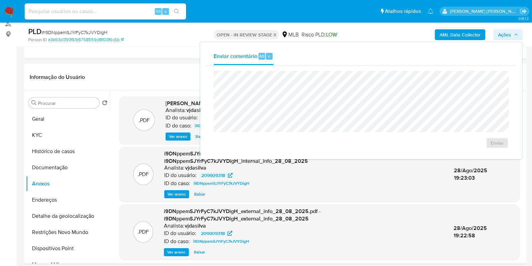
click at [313, 130] on div "Enviar" at bounding box center [361, 109] width 295 height 77
click at [129, 79] on header "Informação do Usuário Veja Aparência por Pessoa" at bounding box center [276, 77] width 492 height 16
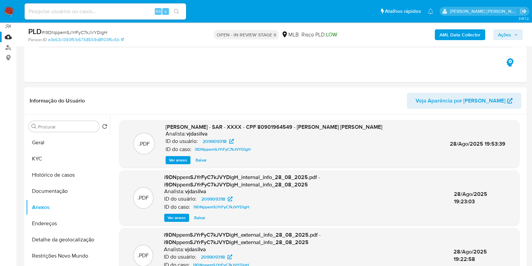
scroll to position [42, 0]
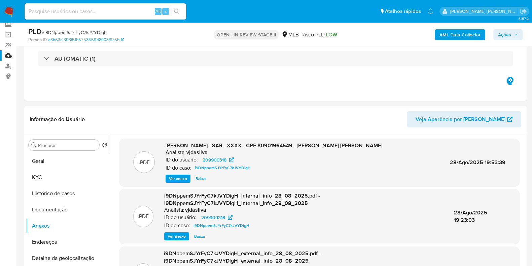
click at [8, 54] on link "Mulan" at bounding box center [40, 55] width 80 height 10
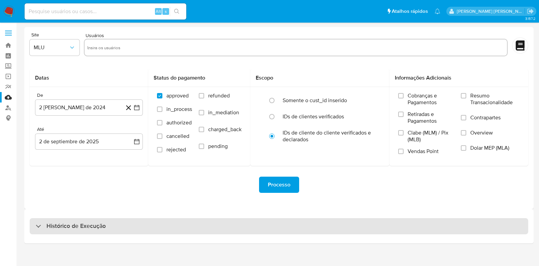
click at [77, 221] on div "Histórico de Execução" at bounding box center [279, 226] width 498 height 16
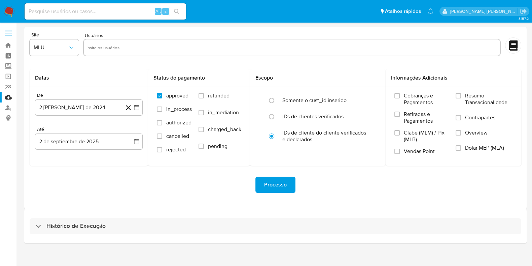
select select "10"
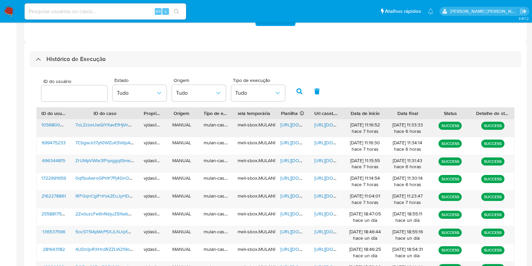
scroll to position [168, 0]
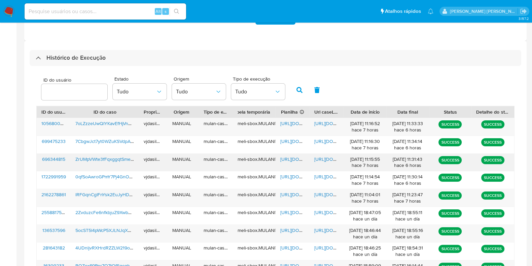
click at [331, 157] on span "[URL][DOMAIN_NAME]" at bounding box center [337, 159] width 46 height 7
click at [284, 159] on span "[URL][DOMAIN_NAME]" at bounding box center [303, 159] width 46 height 7
click at [100, 156] on span "ZrUMpVWte3fFqxggqtSmeMnC" at bounding box center [107, 159] width 65 height 7
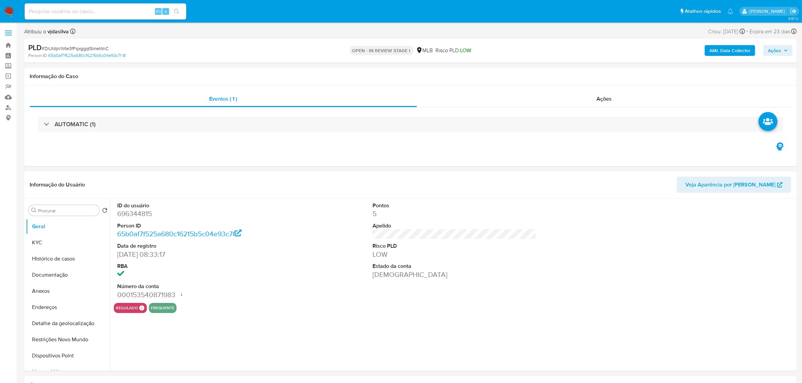
select select "10"
click at [80, 265] on button "Documentação" at bounding box center [65, 275] width 79 height 16
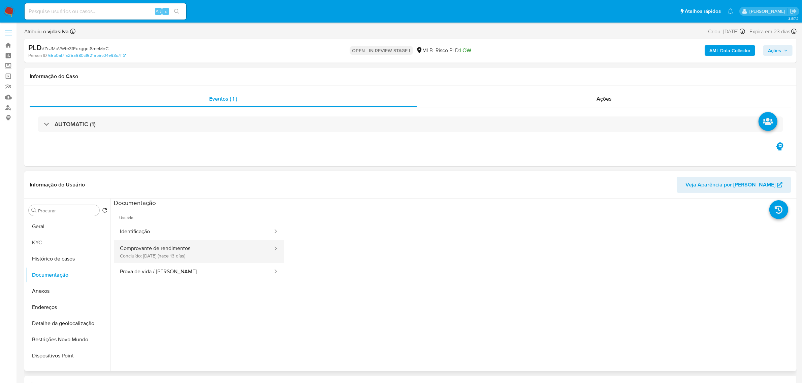
click at [231, 258] on button "Comprovante de rendimentos Concluído: 20/08/2025 (hace 13 días)" at bounding box center [194, 251] width 160 height 23
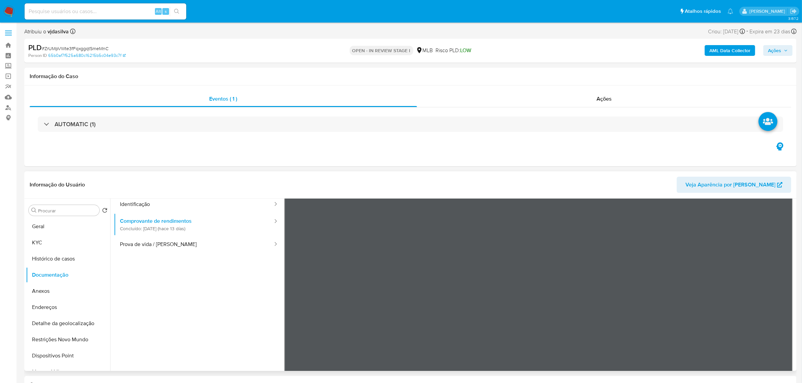
scroll to position [42, 0]
click at [65, 233] on button "Geral" at bounding box center [65, 227] width 79 height 16
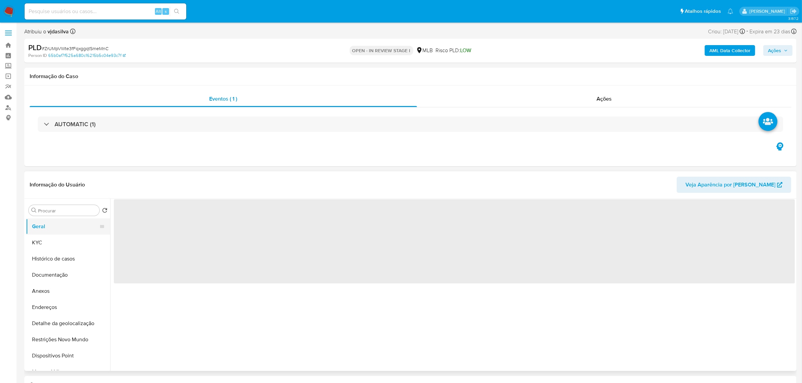
scroll to position [0, 0]
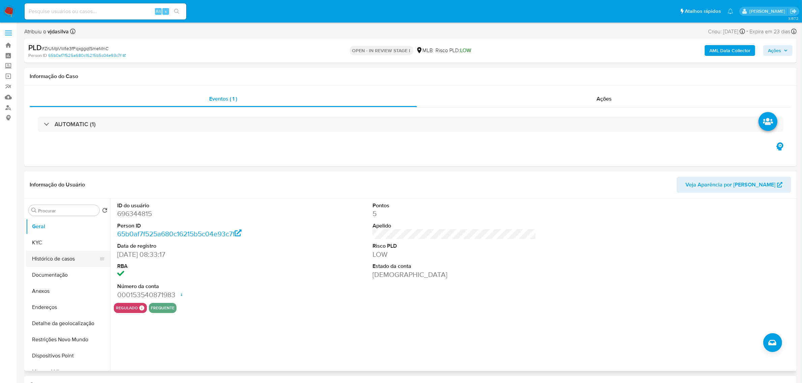
click at [76, 259] on button "Histórico de casos" at bounding box center [65, 259] width 79 height 16
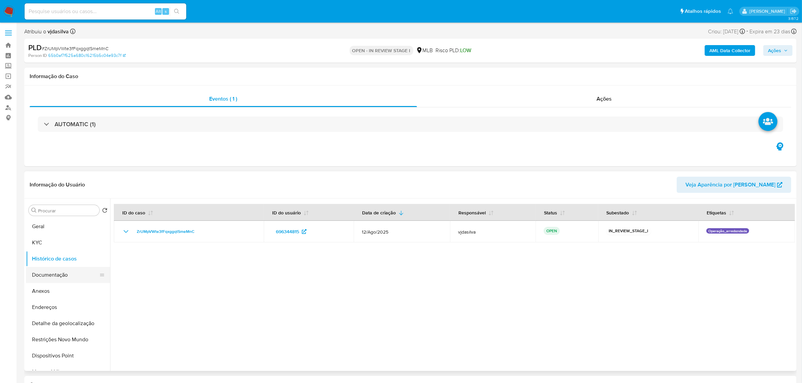
click at [63, 265] on button "Documentação" at bounding box center [65, 275] width 79 height 16
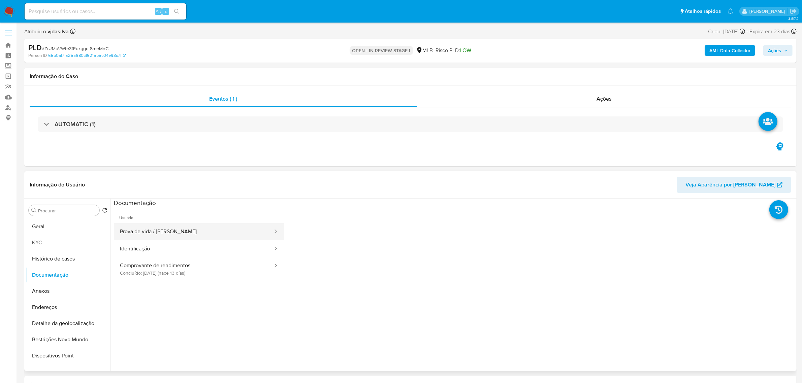
click at [214, 235] on button "Prova de vida / Selfie" at bounding box center [194, 231] width 160 height 17
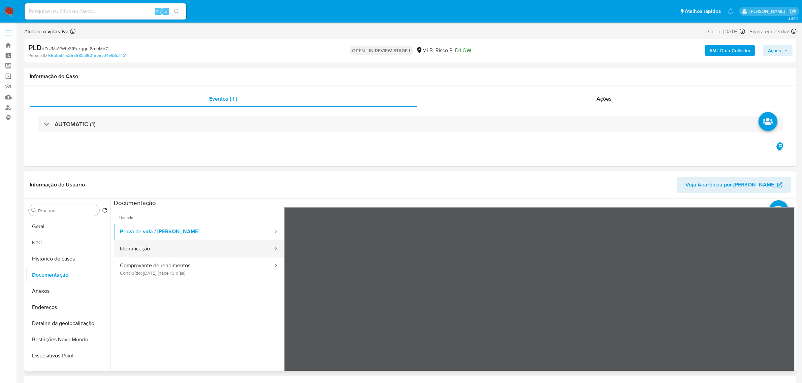
click at [160, 258] on button "Identificação" at bounding box center [194, 248] width 160 height 17
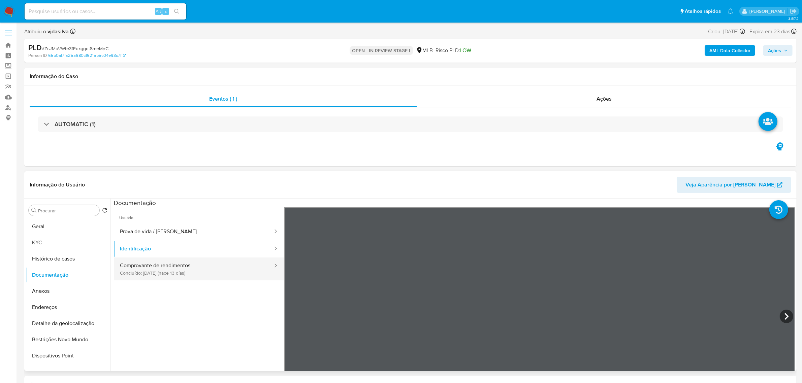
click at [196, 265] on button "Comprovante de rendimentos Concluído: 20/08/2025 (hace 13 días)" at bounding box center [194, 269] width 160 height 23
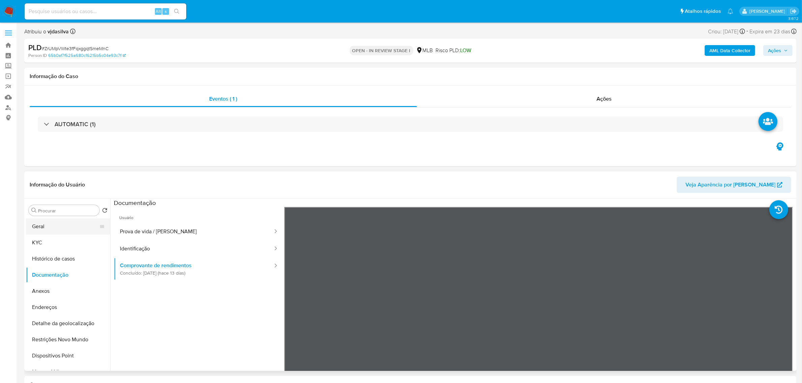
click at [59, 226] on button "Geral" at bounding box center [65, 227] width 79 height 16
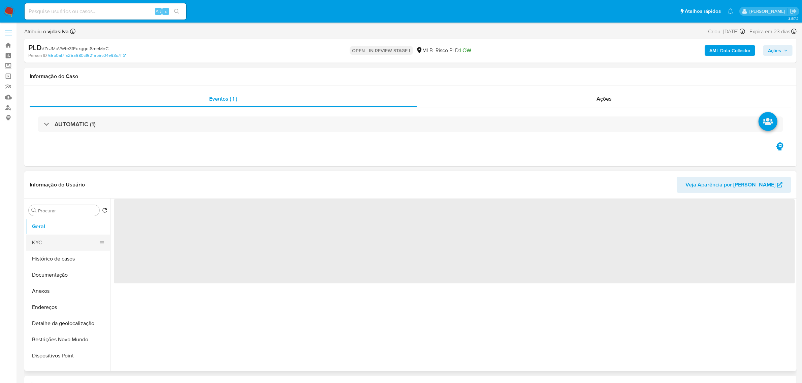
click at [61, 243] on button "KYC" at bounding box center [65, 243] width 79 height 16
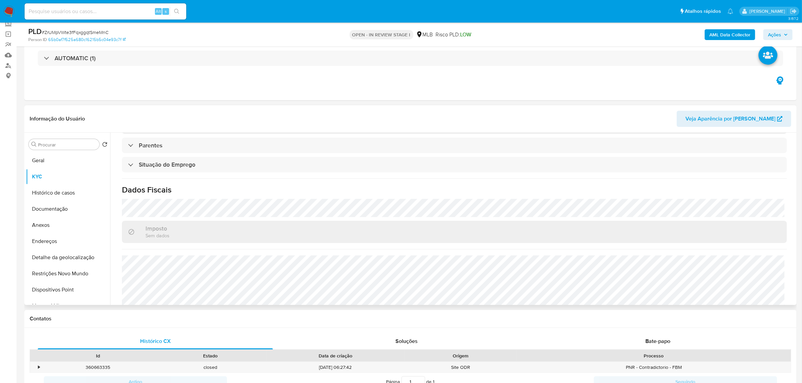
scroll to position [280, 0]
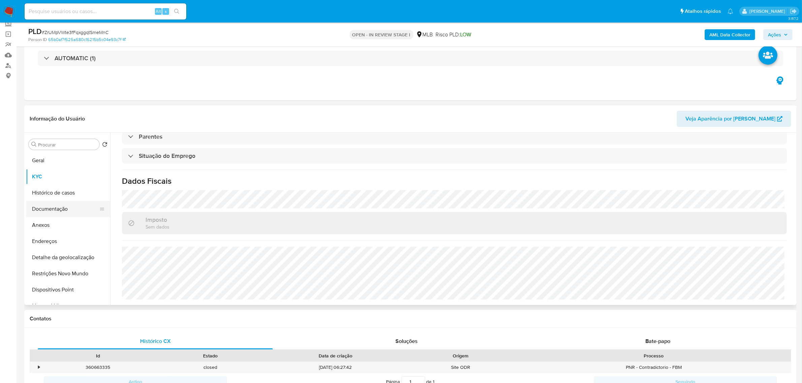
click at [69, 202] on button "Documentação" at bounding box center [65, 209] width 79 height 16
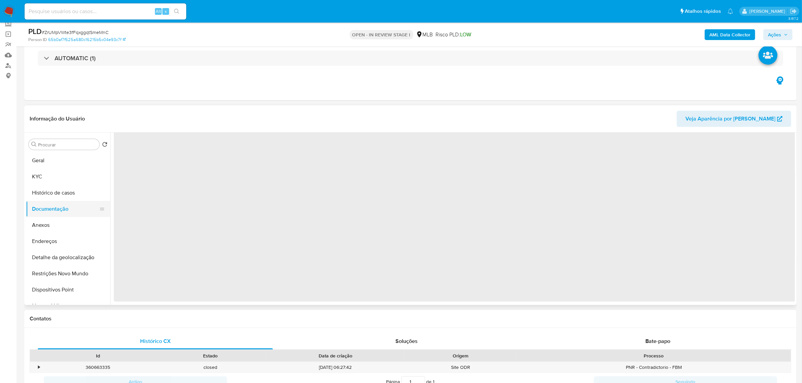
scroll to position [0, 0]
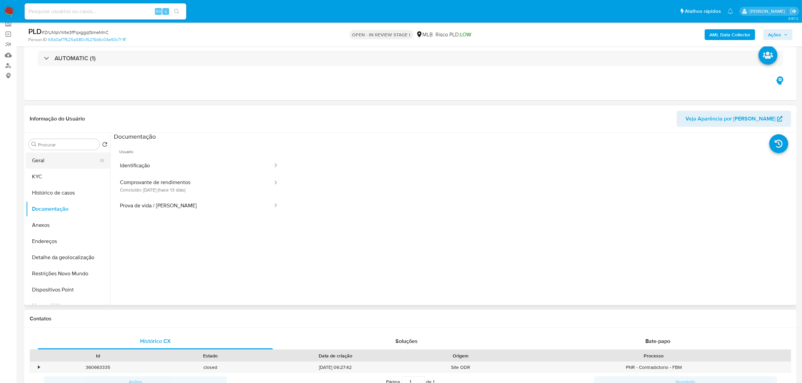
click at [49, 163] on button "Geral" at bounding box center [65, 161] width 79 height 16
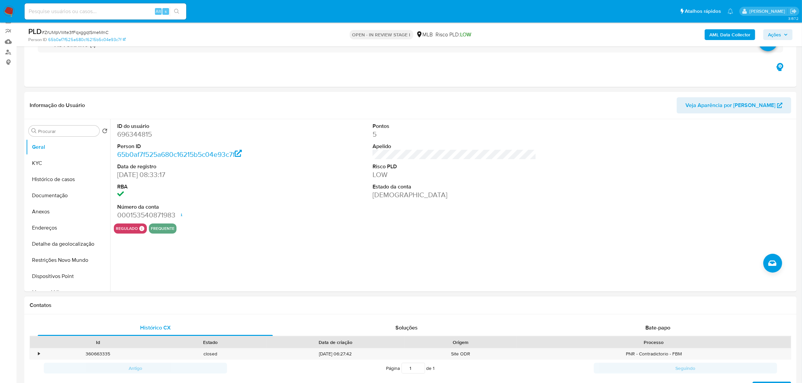
scroll to position [42, 0]
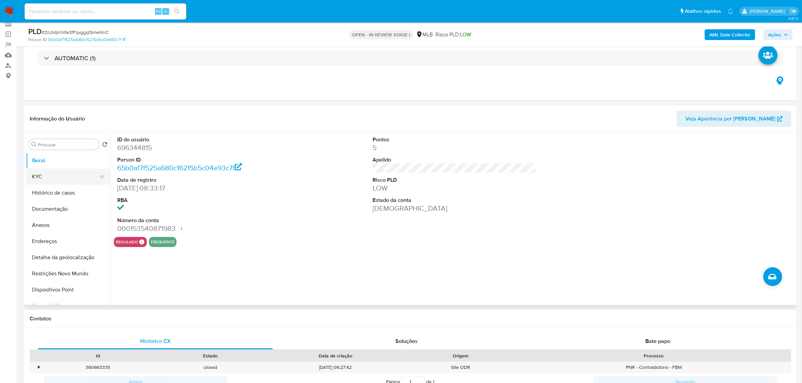
click at [59, 180] on button "KYC" at bounding box center [65, 177] width 79 height 16
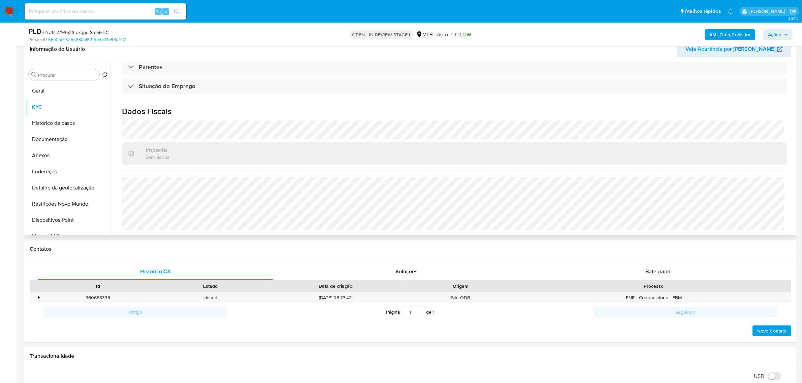
scroll to position [126, 0]
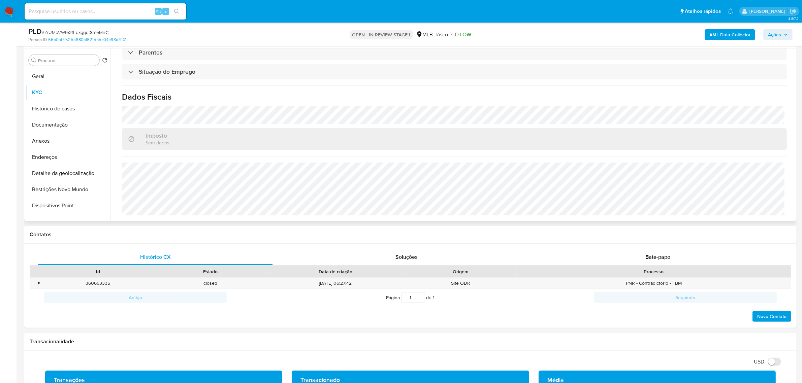
drag, startPoint x: 61, startPoint y: 106, endPoint x: 269, endPoint y: 142, distance: 211.2
click at [269, 142] on div "Procurar Retornar ao pedido padrão Geral KYC Histórico de casos Documentação An…" at bounding box center [410, 134] width 769 height 172
click at [79, 112] on button "Histórico de casos" at bounding box center [65, 109] width 79 height 16
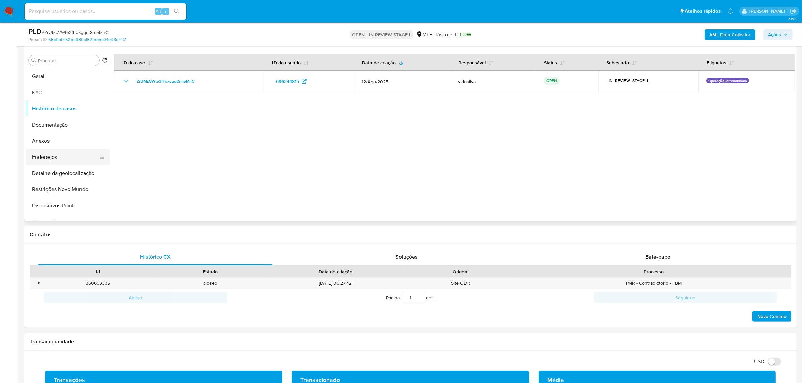
click at [66, 155] on button "Endereços" at bounding box center [65, 157] width 79 height 16
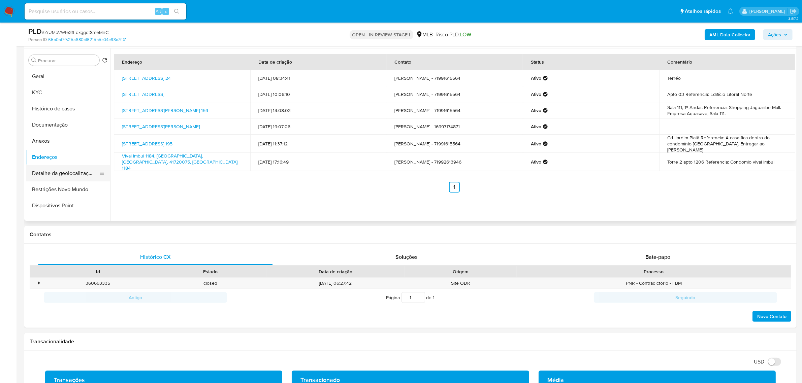
click at [71, 176] on button "Detalhe da geolocalização" at bounding box center [65, 173] width 79 height 16
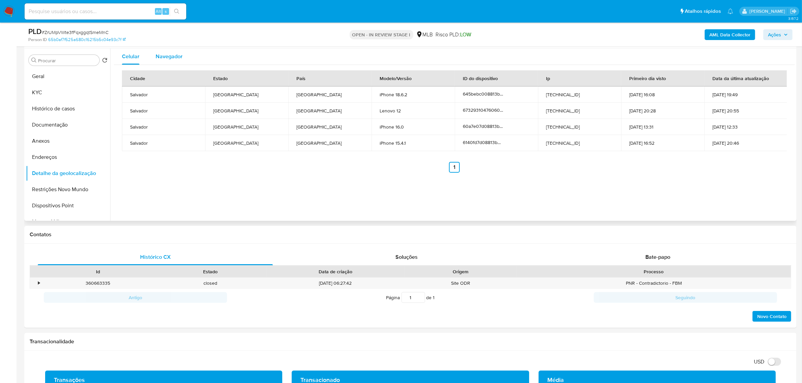
click at [164, 53] on span "Navegador" at bounding box center [169, 57] width 27 height 8
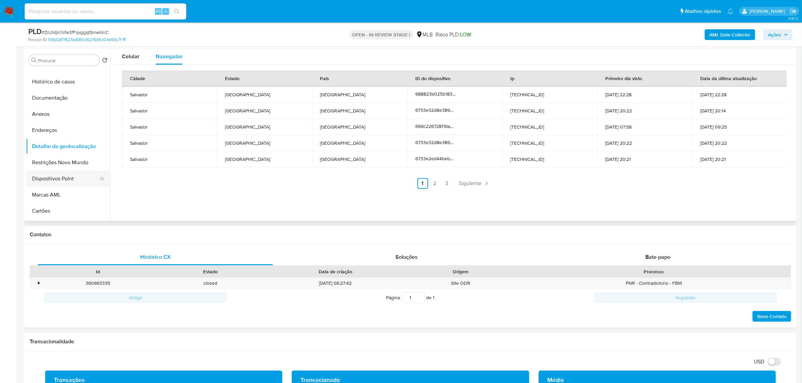
scroll to position [42, 0]
click at [56, 144] on button "Restrições Novo Mundo" at bounding box center [65, 147] width 79 height 16
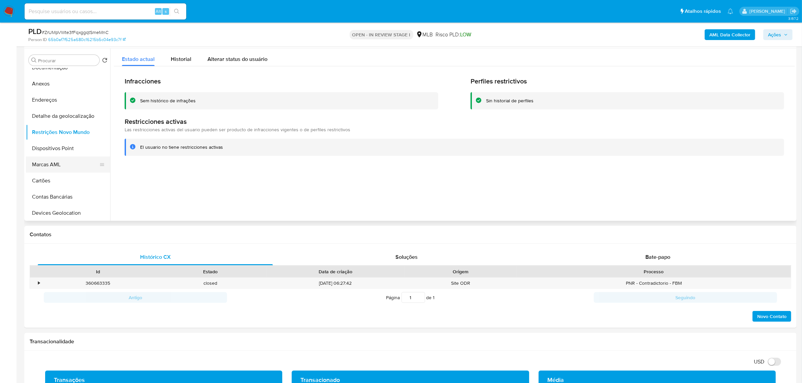
scroll to position [84, 0]
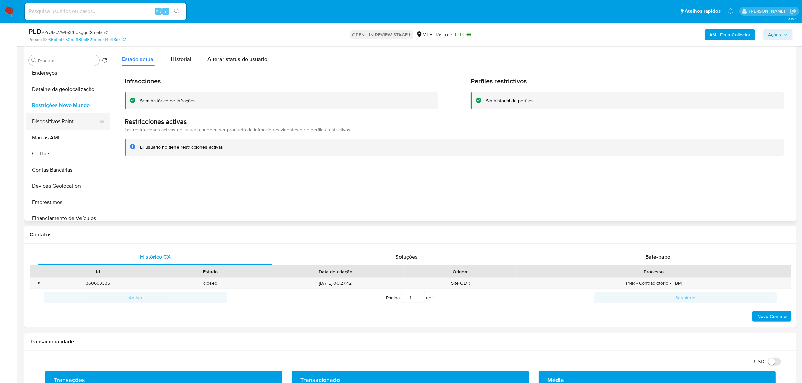
click at [76, 122] on button "Dispositivos Point" at bounding box center [65, 121] width 79 height 16
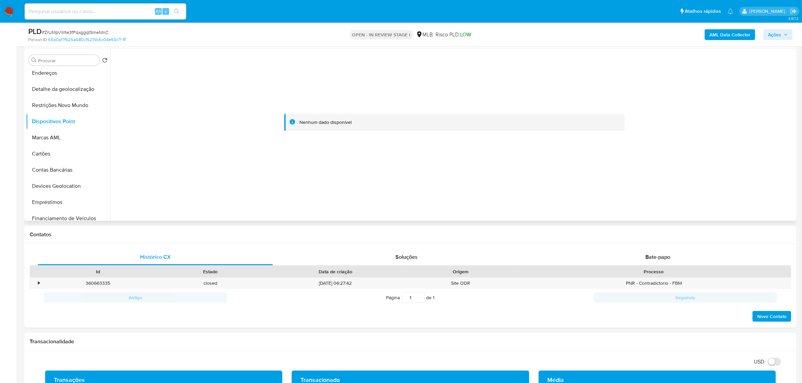
click at [538, 145] on div at bounding box center [454, 122] width 681 height 148
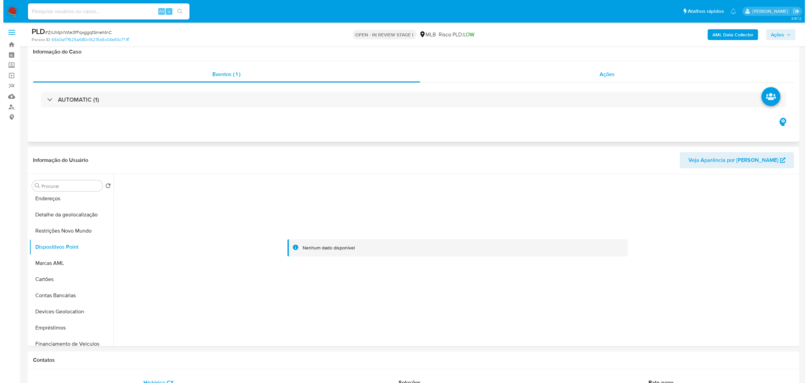
scroll to position [0, 0]
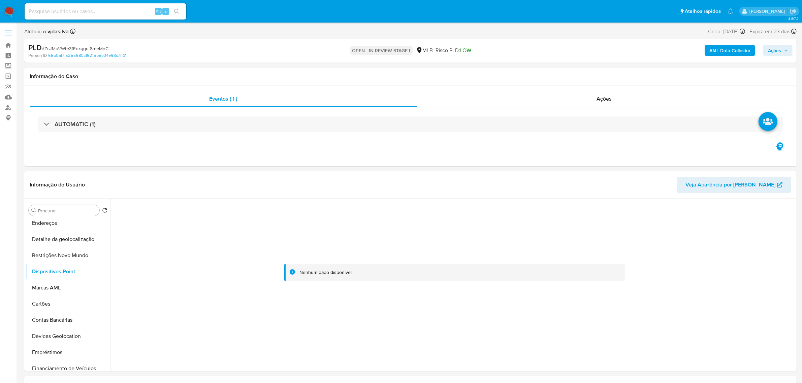
click at [538, 49] on b "AML Data Collector" at bounding box center [729, 50] width 41 height 11
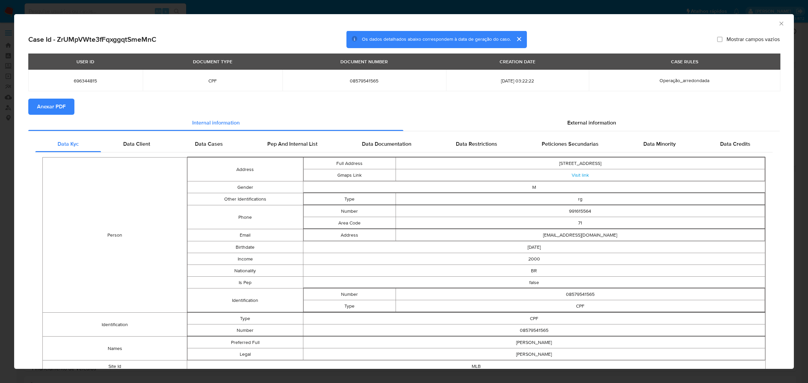
click at [51, 110] on span "Anexar PDF" at bounding box center [51, 106] width 29 height 15
click at [538, 127] on span "External information" at bounding box center [591, 124] width 49 height 8
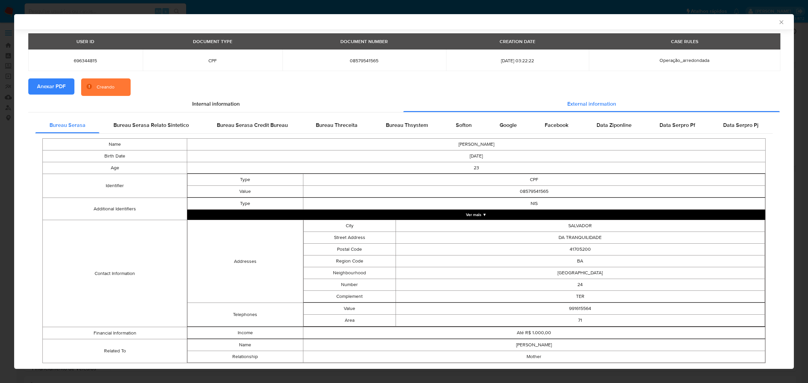
scroll to position [38, 0]
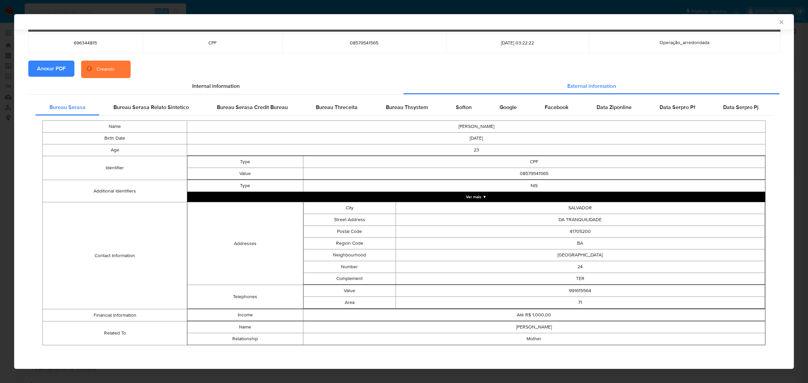
click at [475, 197] on button "Ver mais ▼" at bounding box center [476, 197] width 578 height 10
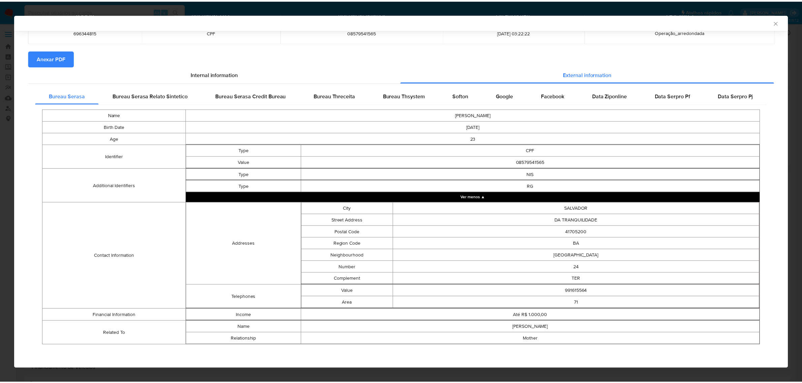
scroll to position [49, 0]
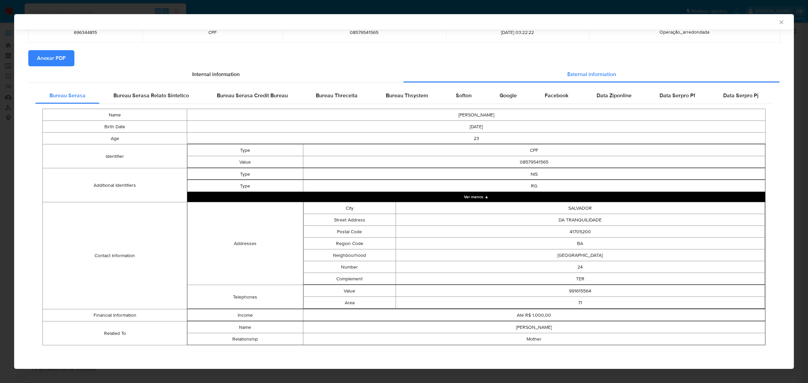
click at [538, 23] on div "AML Data Collector" at bounding box center [404, 21] width 780 height 15
click at [538, 24] on icon "Fechar a janela" at bounding box center [781, 22] width 4 height 4
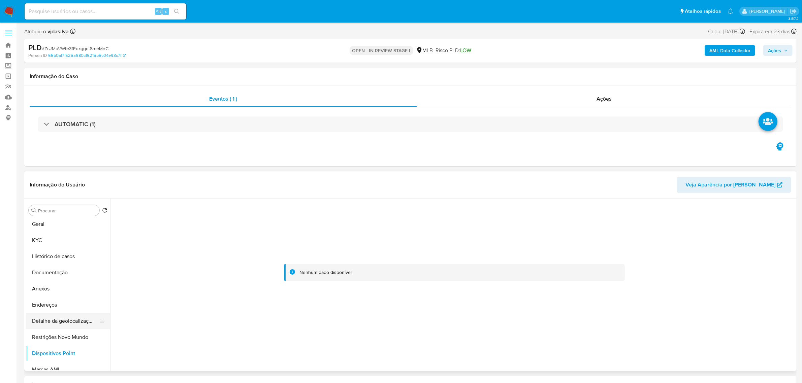
scroll to position [0, 0]
click at [71, 243] on button "KYC" at bounding box center [68, 243] width 84 height 16
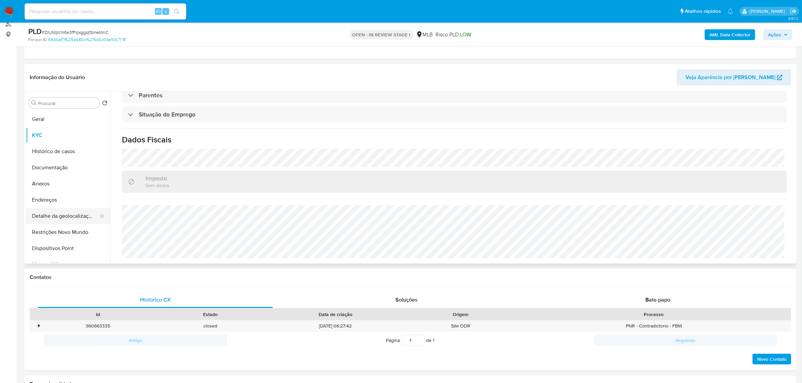
scroll to position [84, 0]
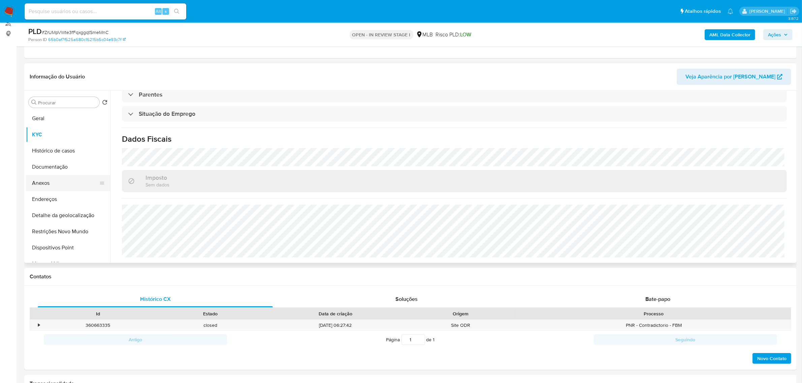
click at [49, 182] on button "Anexos" at bounding box center [65, 183] width 79 height 16
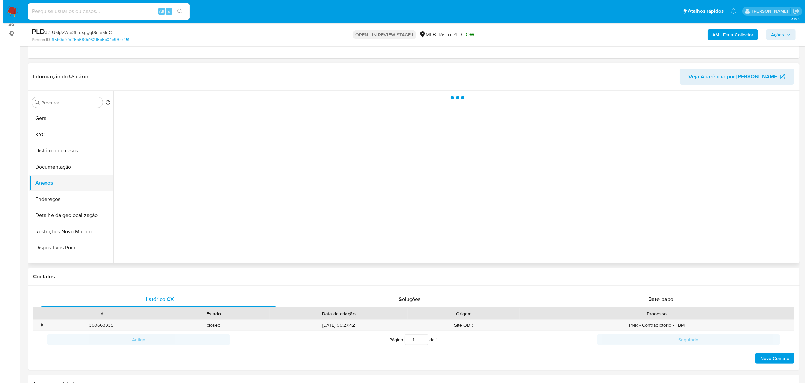
scroll to position [0, 0]
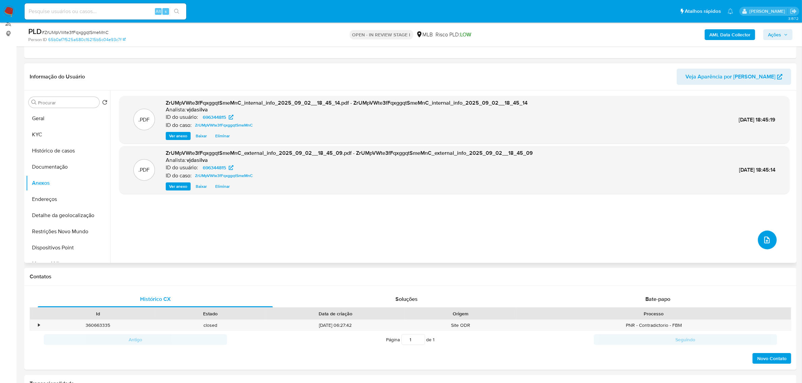
click at [538, 243] on button "upload-file" at bounding box center [767, 240] width 19 height 19
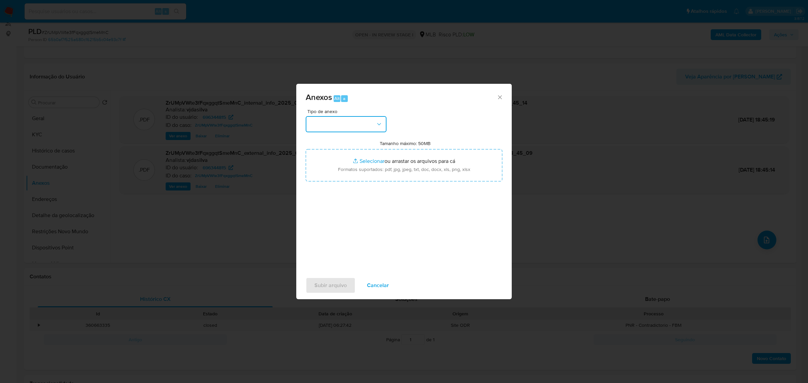
click at [381, 127] on icon "button" at bounding box center [379, 124] width 7 height 7
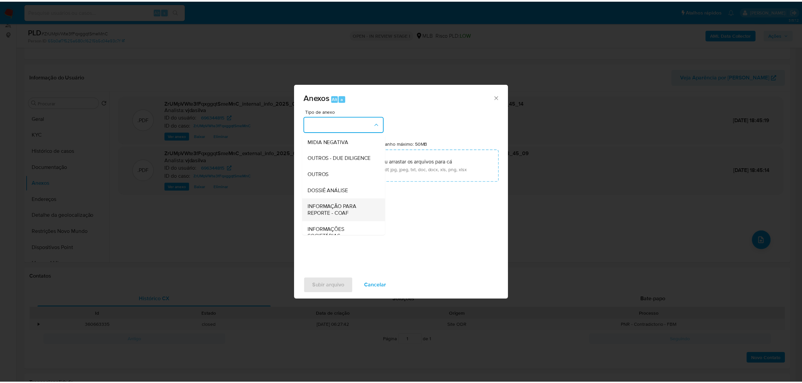
scroll to position [103, 0]
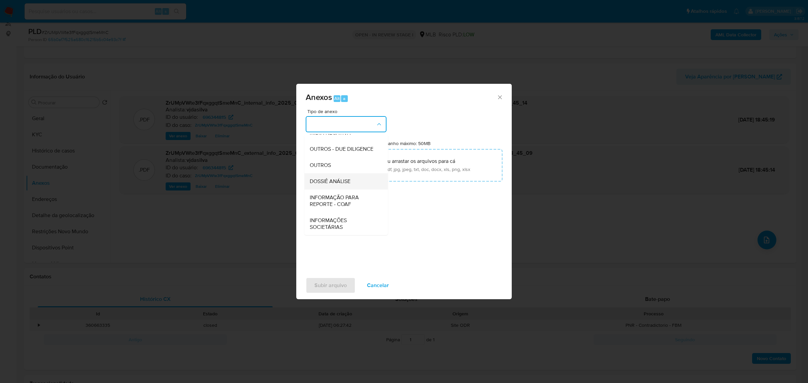
click at [342, 178] on span "DOSSIÊ ANÁLISE" at bounding box center [330, 181] width 41 height 7
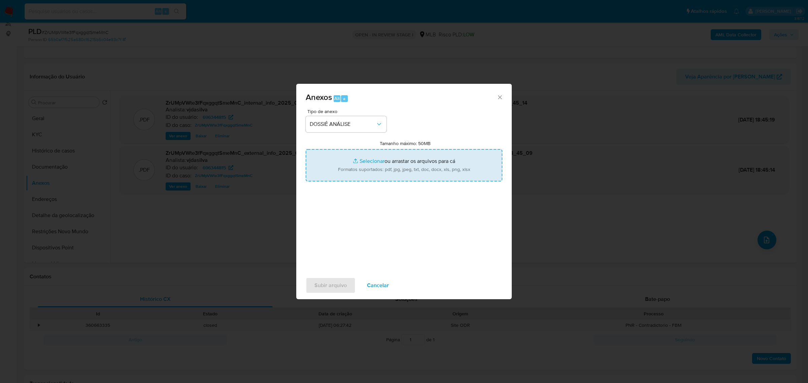
type input "C:\fakepath\SAR - XXXX - CPF 08579541565 - GUSTAVO DA SILVA OLIVEIRA.pdf"
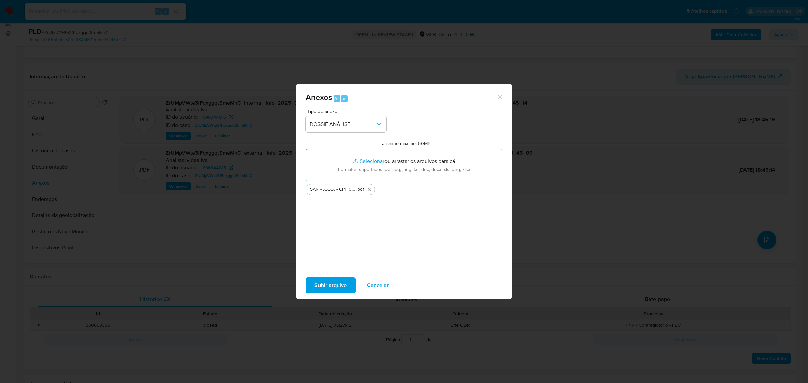
click at [335, 265] on span "Subir arquivo" at bounding box center [330, 285] width 32 height 15
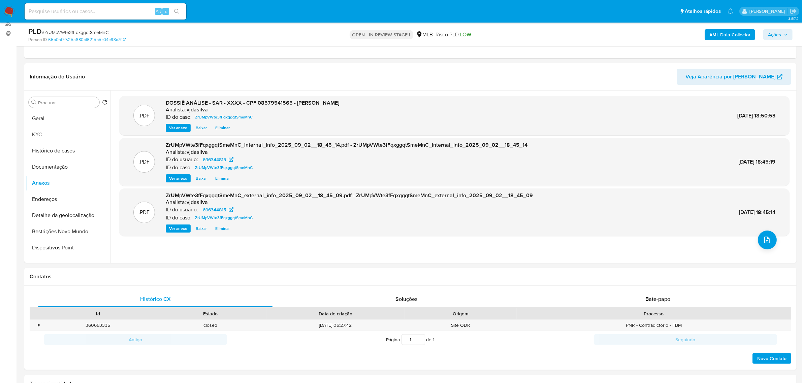
click at [538, 32] on span "Ações" at bounding box center [774, 34] width 13 height 11
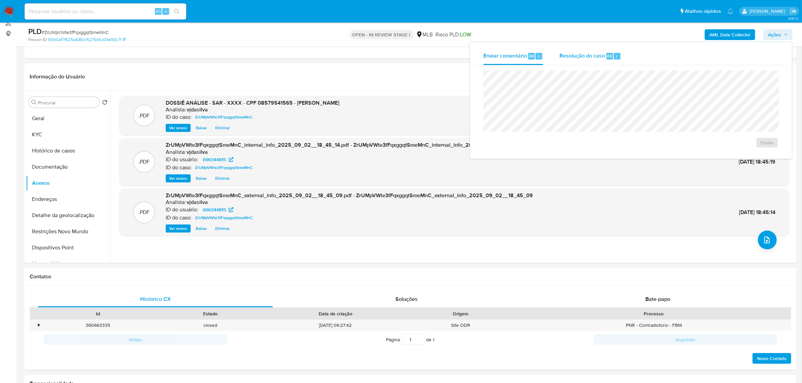
click at [538, 51] on div "Resolução do caso Alt r" at bounding box center [590, 56] width 62 height 18
click at [538, 152] on span "ROI Proposal" at bounding box center [750, 153] width 35 height 9
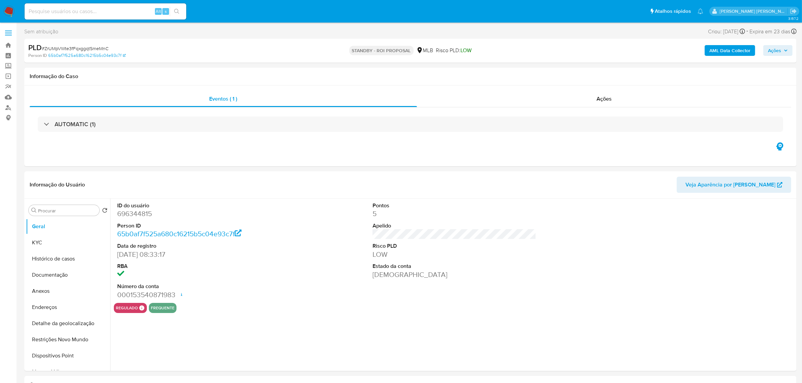
select select "10"
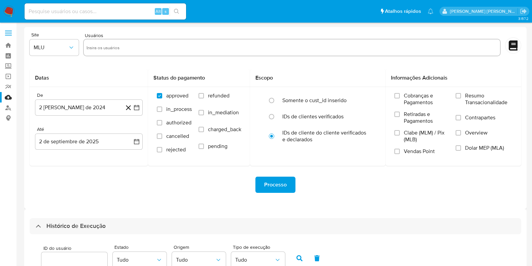
select select "10"
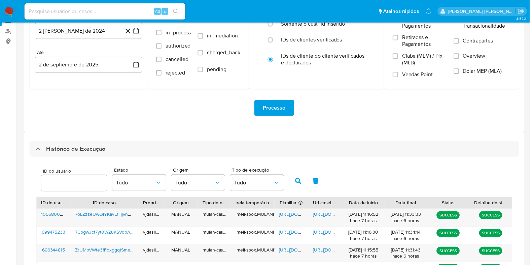
click at [375, 141] on div "Histórico de Execução" at bounding box center [276, 149] width 492 height 16
